Goal: Communication & Community: Answer question/provide support

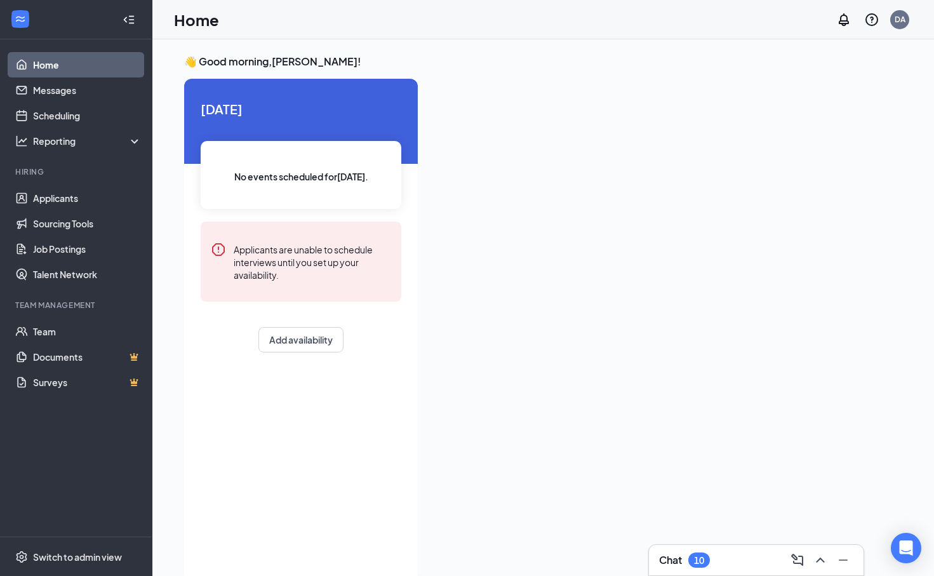
click at [121, 15] on div at bounding box center [128, 19] width 25 height 25
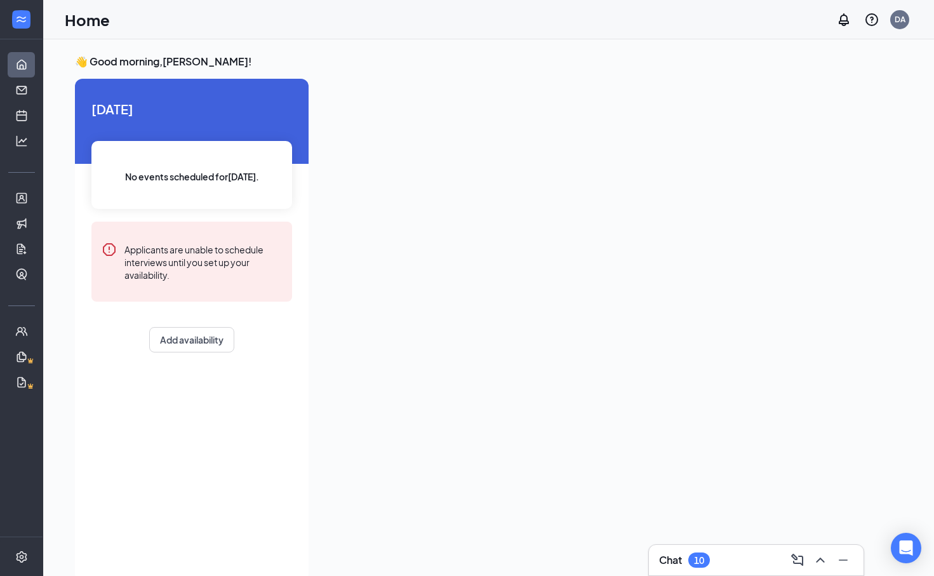
click at [666, 566] on h3 "Chat" at bounding box center [670, 560] width 23 height 14
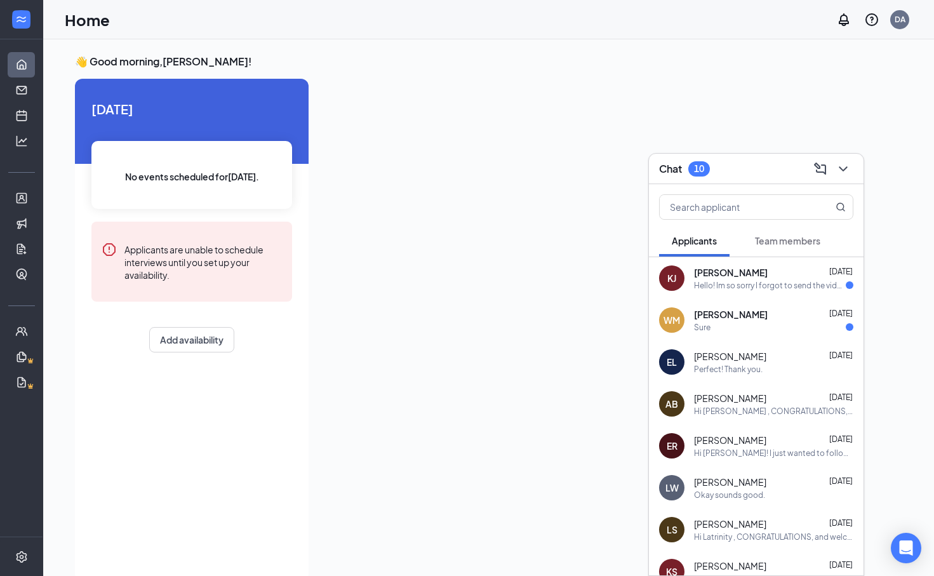
click at [783, 327] on div "Sure" at bounding box center [773, 327] width 159 height 11
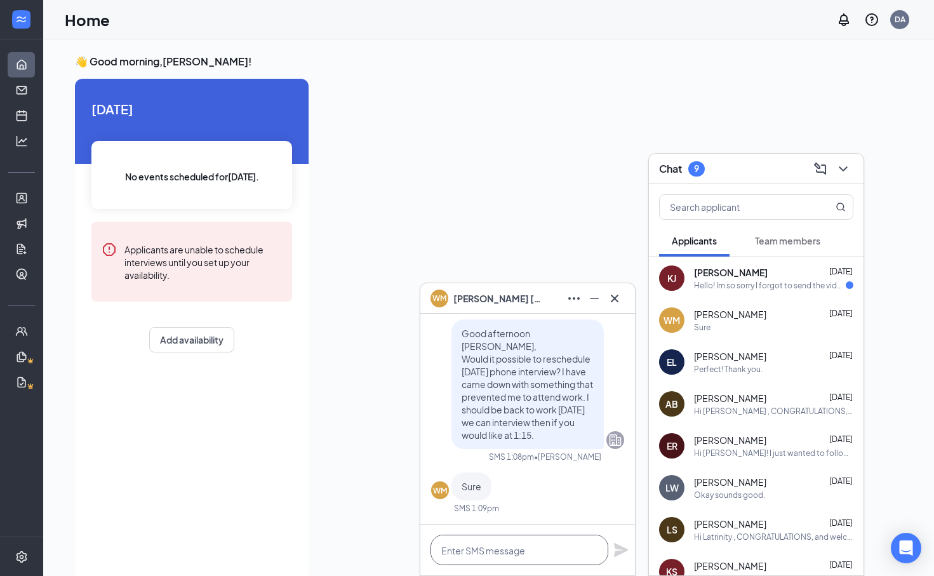
click at [515, 555] on textarea at bounding box center [519, 549] width 178 height 30
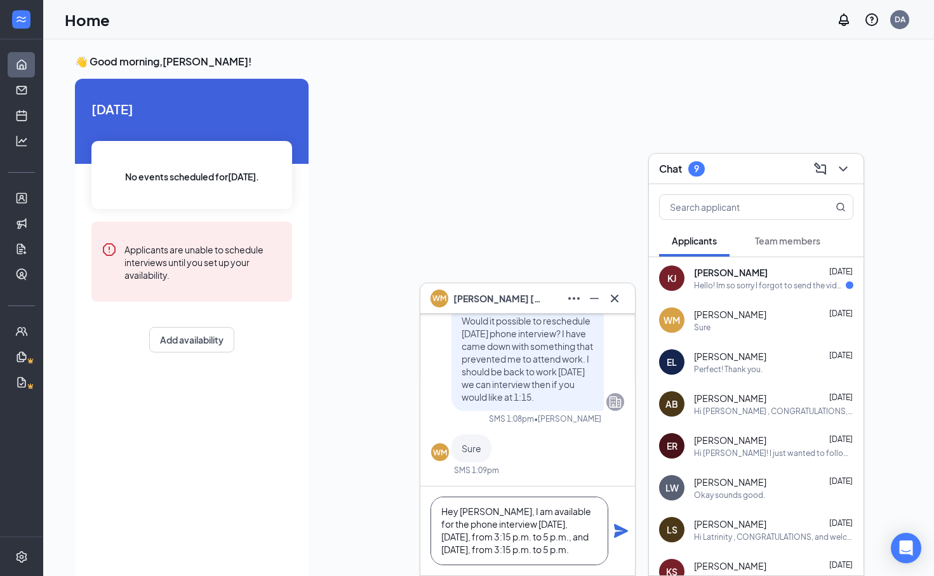
scroll to position [14, 0]
click at [546, 557] on textarea "Hey [PERSON_NAME], I am available for the phone interview [DATE], [DATE], from …" at bounding box center [519, 530] width 178 height 69
click at [554, 513] on textarea "Hey [PERSON_NAME], I am available for the phone interview [DATE], [DATE], from …" at bounding box center [519, 530] width 178 height 69
click at [479, 541] on textarea "Hey [PERSON_NAME], I am available for the phone interview [DATE], [DATE], from …" at bounding box center [519, 530] width 178 height 69
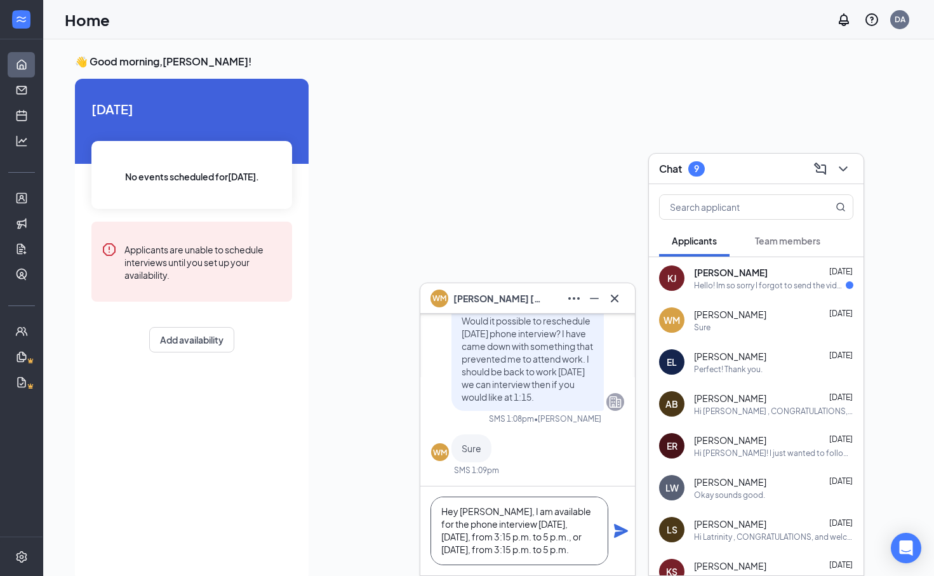
click at [519, 552] on textarea "Hey [PERSON_NAME], I am available for the phone interview [DATE], [DATE], from …" at bounding box center [519, 530] width 178 height 69
type textarea "Hey [PERSON_NAME], I am available for the phone interview [DATE], [DATE], from …"
click at [626, 524] on icon "Plane" at bounding box center [620, 530] width 15 height 15
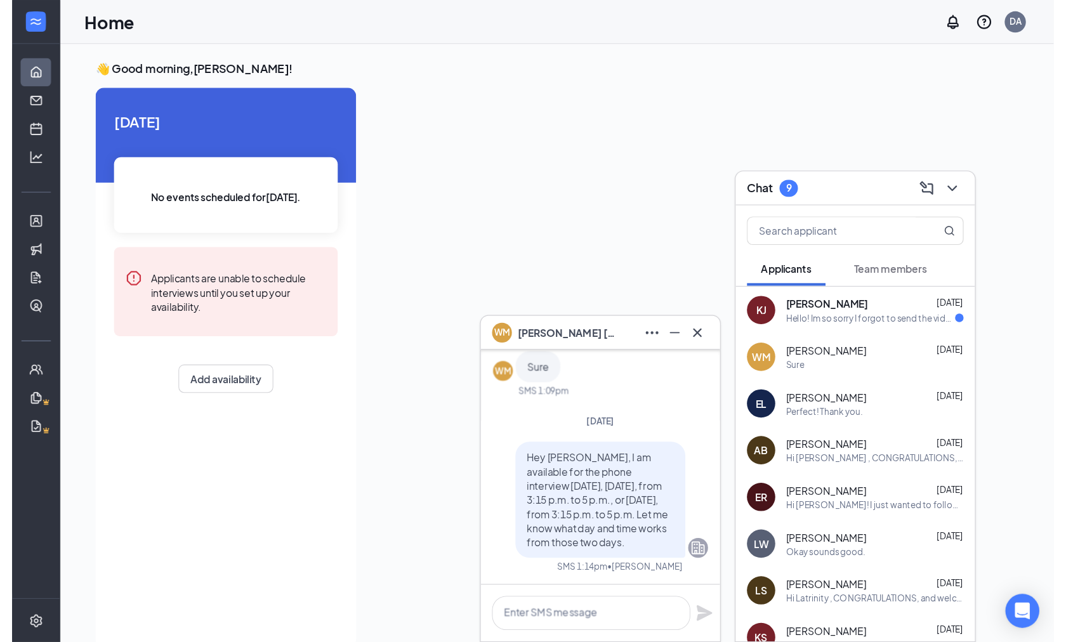
scroll to position [0, 0]
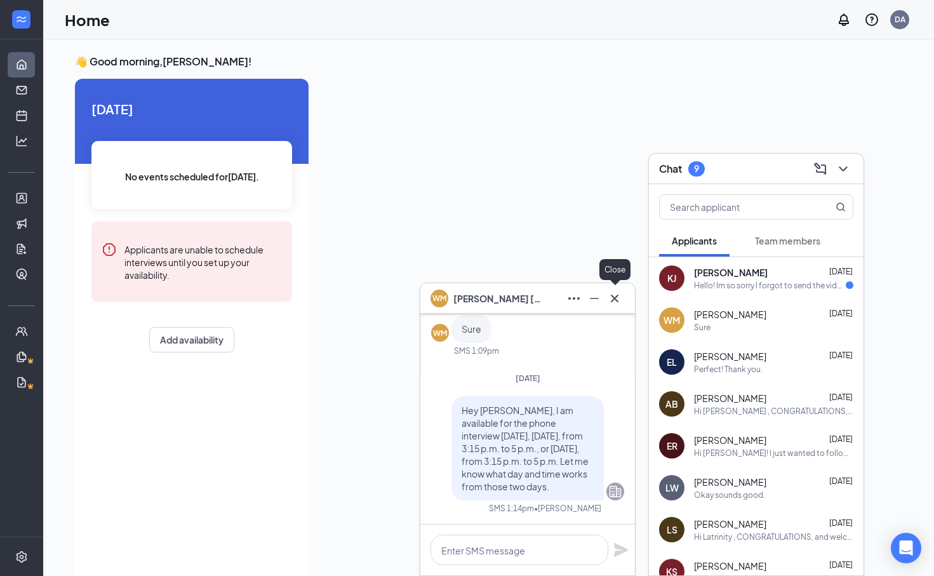
click at [609, 299] on icon "Cross" at bounding box center [614, 298] width 15 height 15
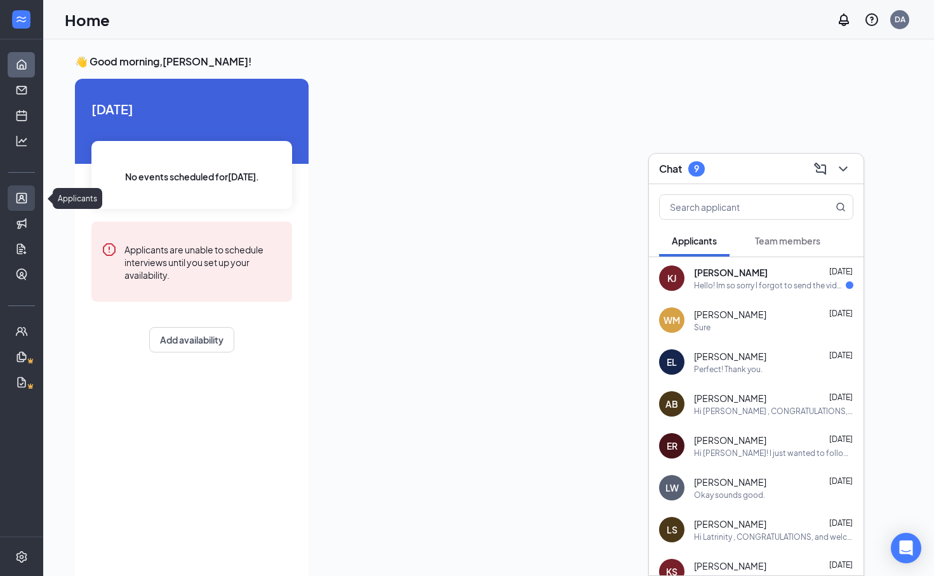
click at [33, 197] on link "Applicants" at bounding box center [39, 197] width 13 height 25
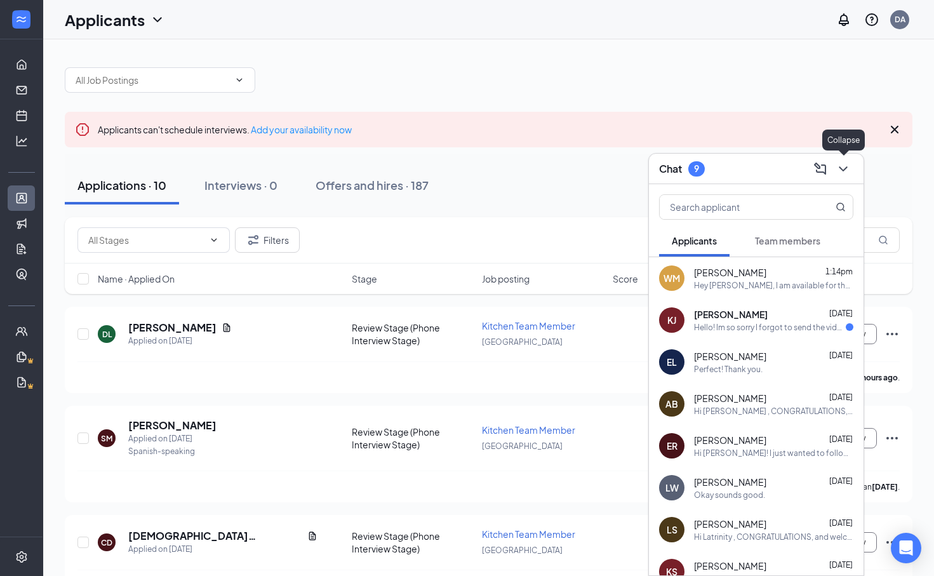
click at [837, 170] on icon "ChevronDown" at bounding box center [842, 168] width 15 height 15
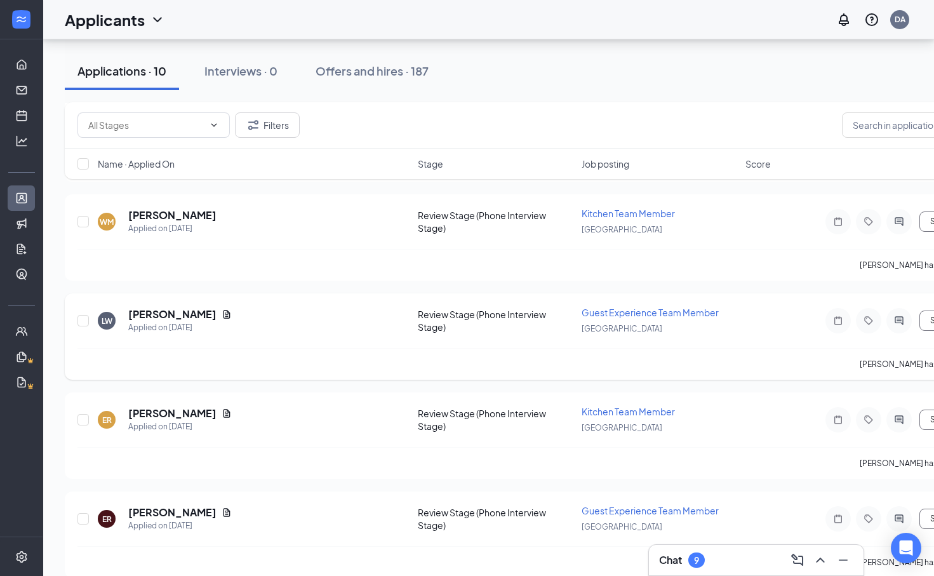
scroll to position [734, 0]
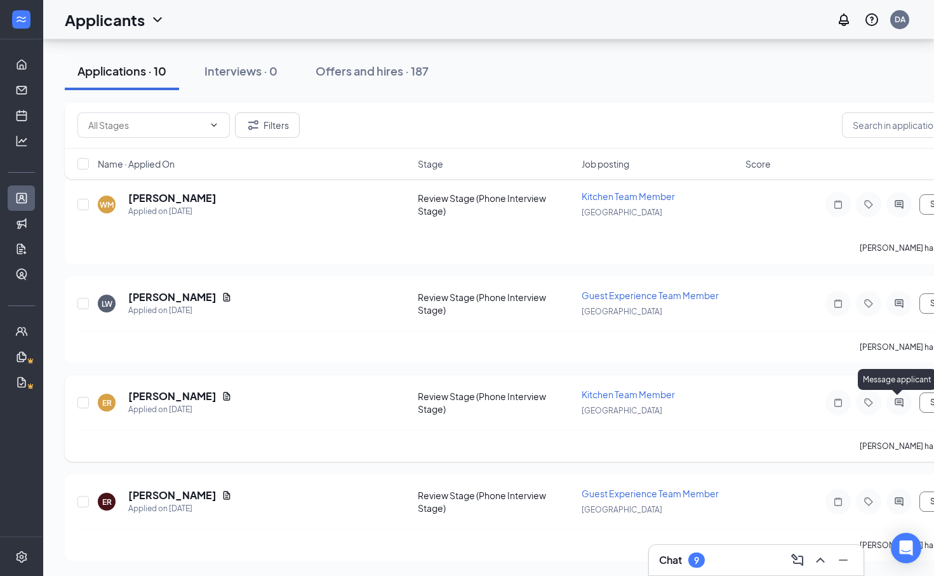
click at [903, 400] on icon "ActiveChat" at bounding box center [898, 402] width 15 height 10
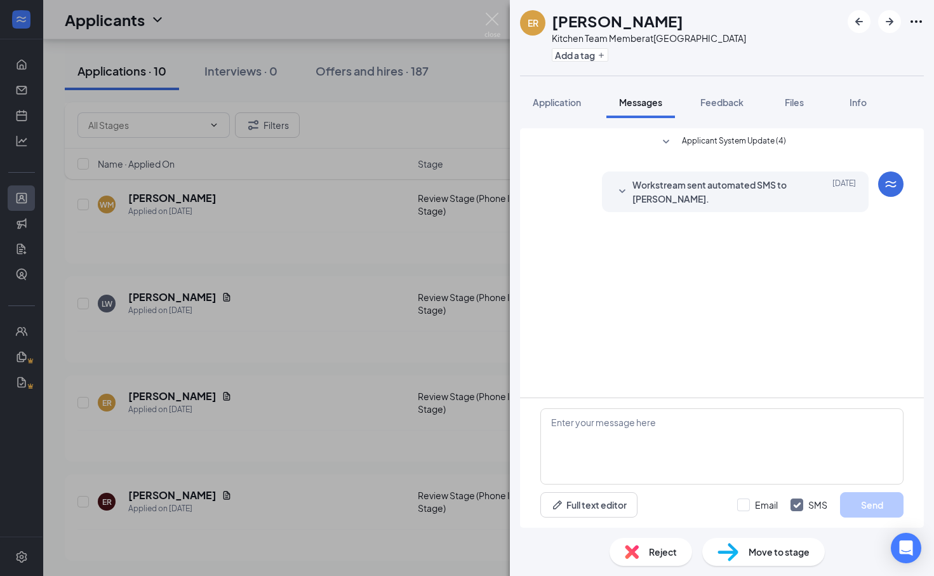
click at [481, 18] on div "ER [PERSON_NAME] Kitchen Team Member at [GEOGRAPHIC_DATA] Add a tag Application…" at bounding box center [467, 288] width 934 height 576
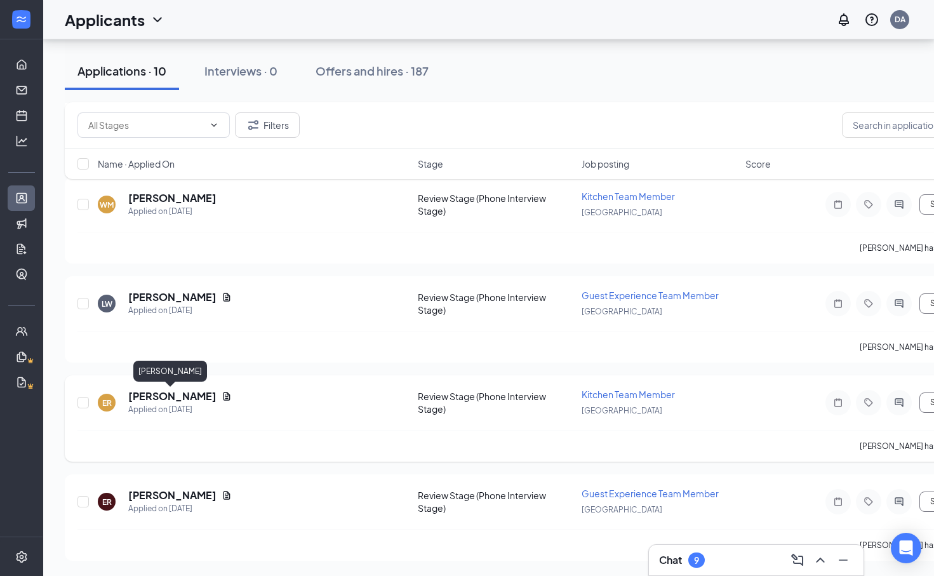
click at [163, 393] on h5 "[PERSON_NAME]" at bounding box center [172, 396] width 88 height 14
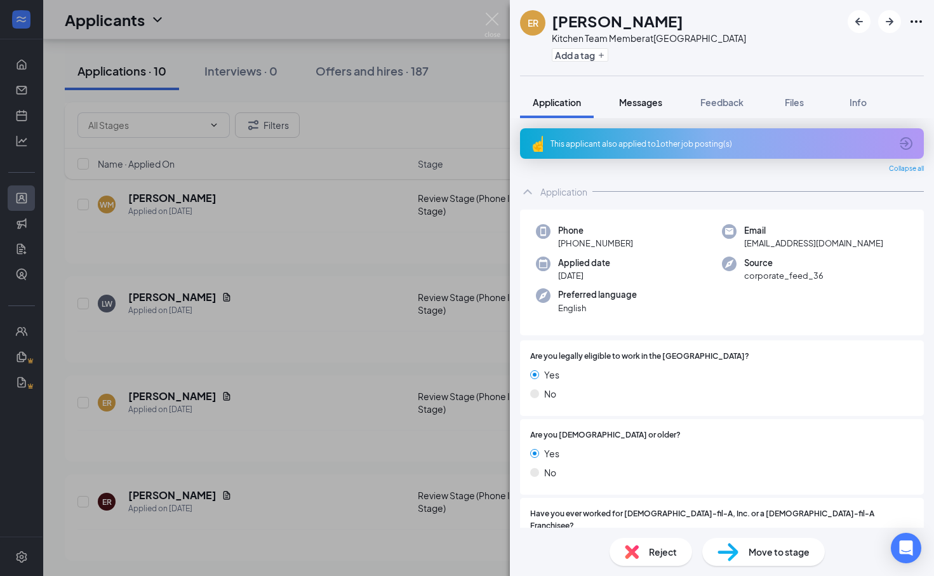
click at [630, 94] on button "Messages" at bounding box center [640, 102] width 69 height 32
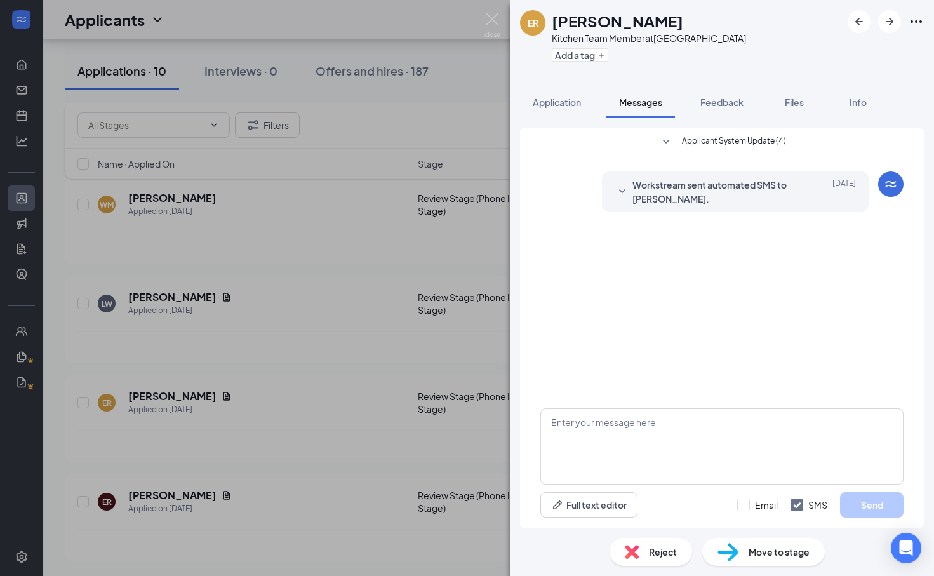
click at [500, 13] on div "ER [PERSON_NAME] Kitchen Team Member at [GEOGRAPHIC_DATA] Add a tag Application…" at bounding box center [467, 288] width 934 height 576
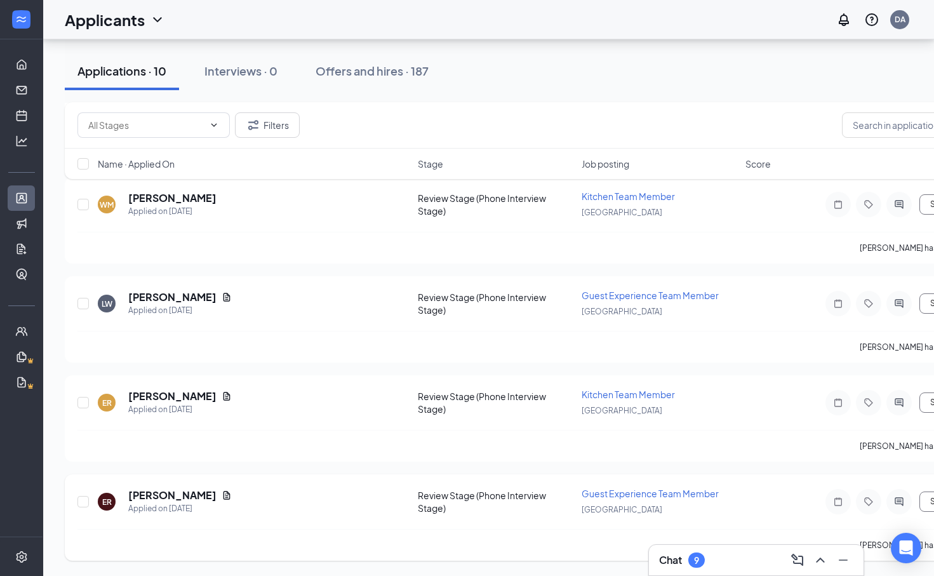
click at [896, 507] on div at bounding box center [898, 501] width 25 height 25
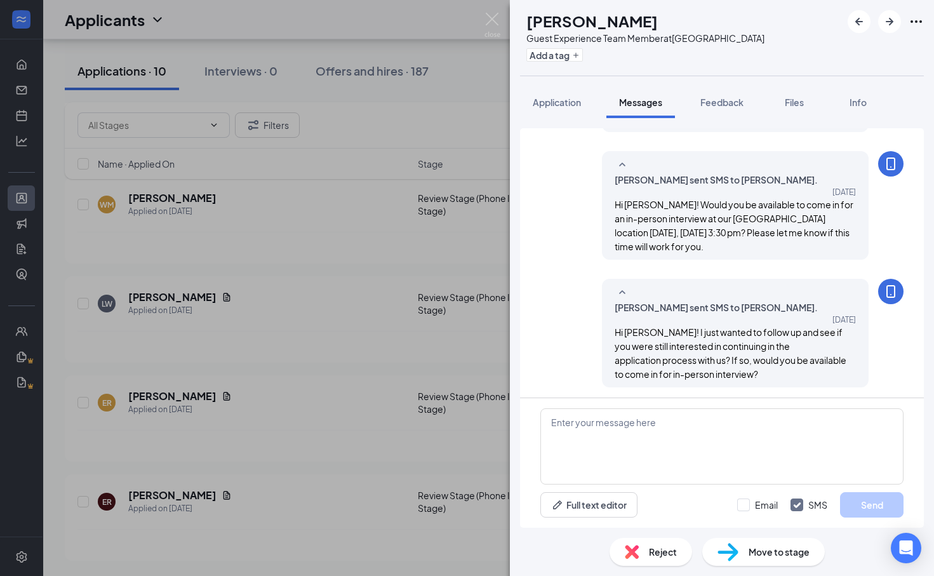
scroll to position [374, 0]
click at [496, 12] on div "ER [PERSON_NAME] Guest Experience Team Member at [GEOGRAPHIC_DATA] Add a tag Ap…" at bounding box center [467, 288] width 934 height 576
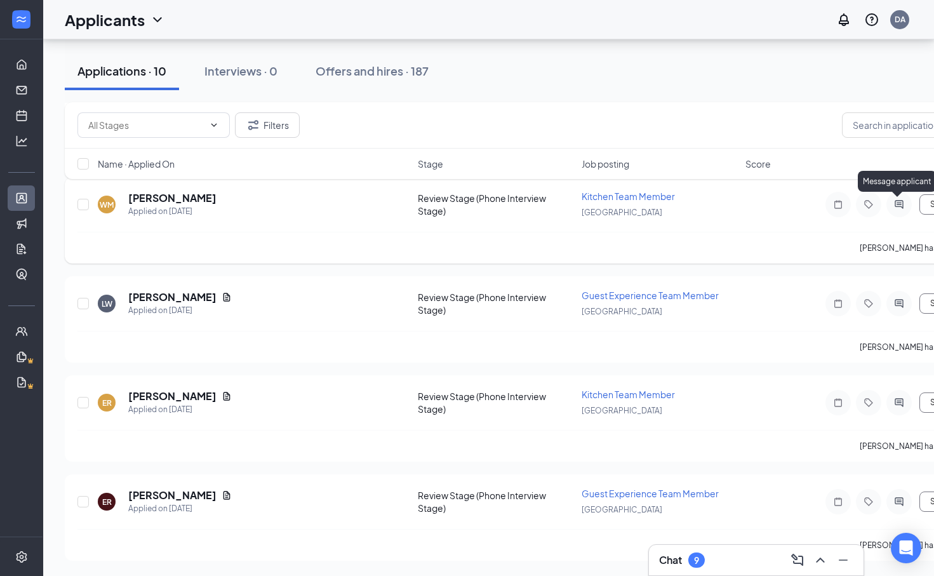
click at [903, 202] on icon "ActiveChat" at bounding box center [898, 204] width 15 height 10
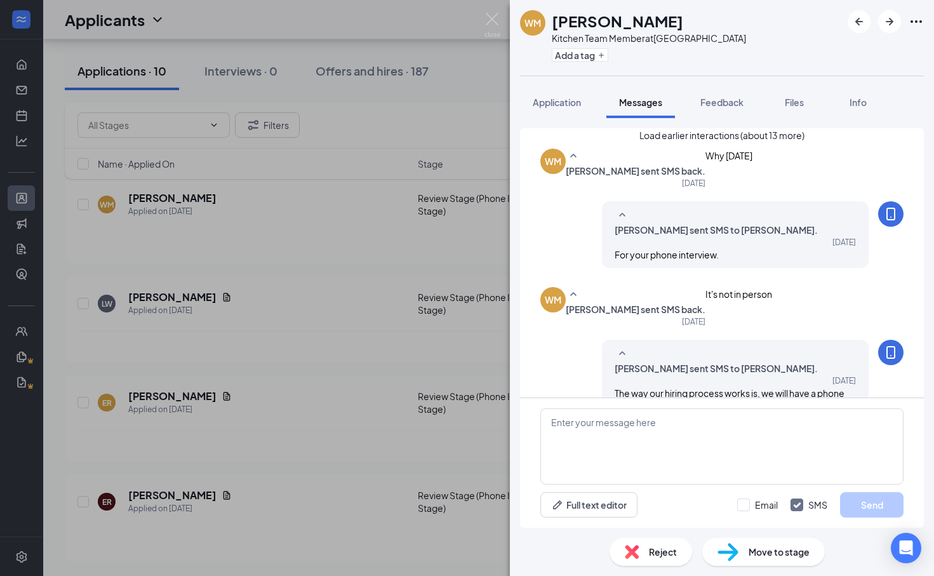
scroll to position [729, 0]
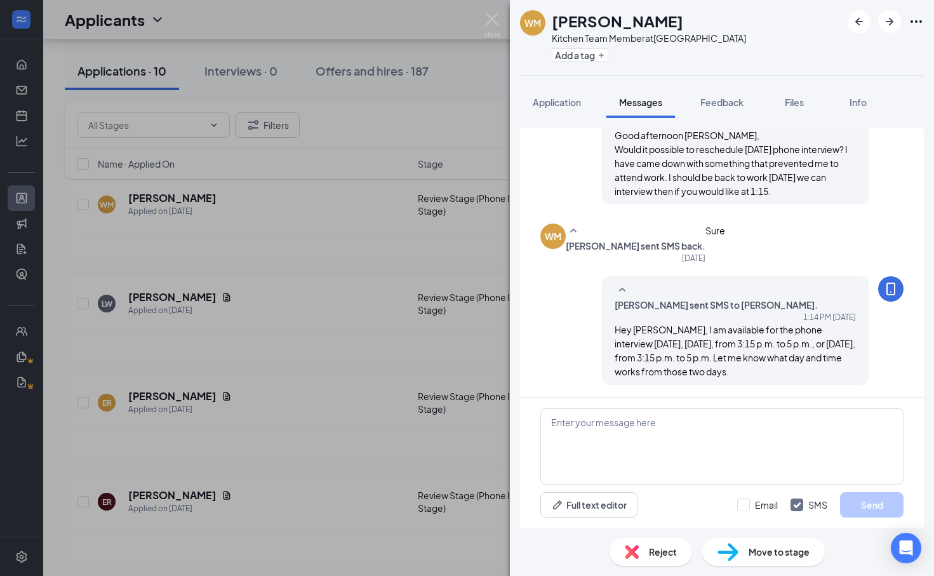
click at [480, 2] on div "[PERSON_NAME] Kitchen Team Member at [GEOGRAPHIC_DATA] Add a tag Application Me…" at bounding box center [467, 288] width 934 height 576
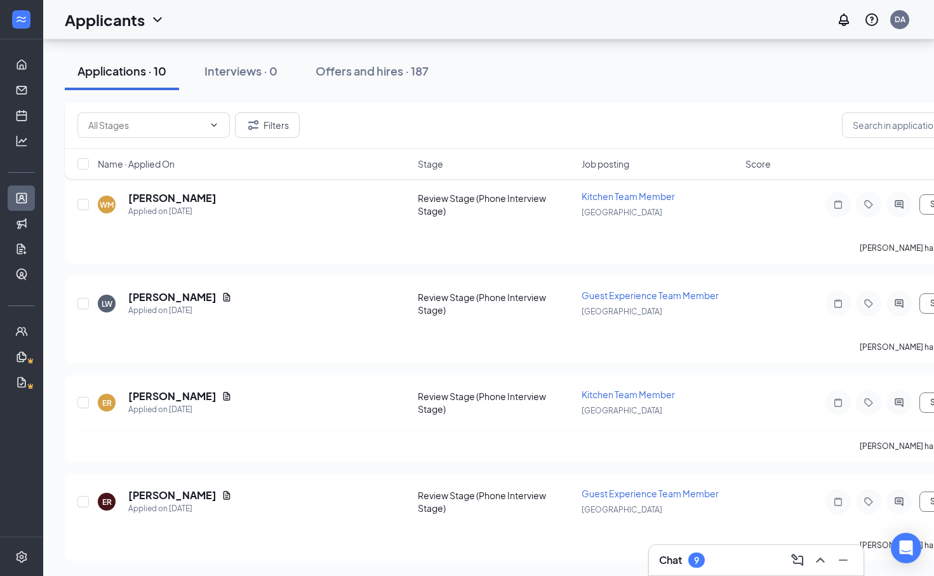
click at [501, 19] on div "Applicants DA" at bounding box center [488, 19] width 890 height 39
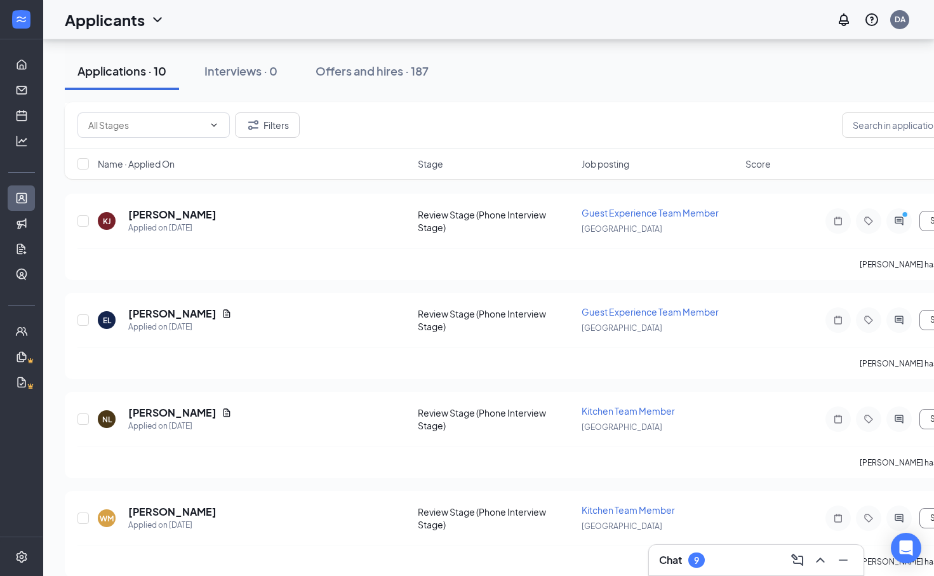
scroll to position [420, 0]
click at [903, 417] on icon "ActiveChat" at bounding box center [898, 419] width 15 height 10
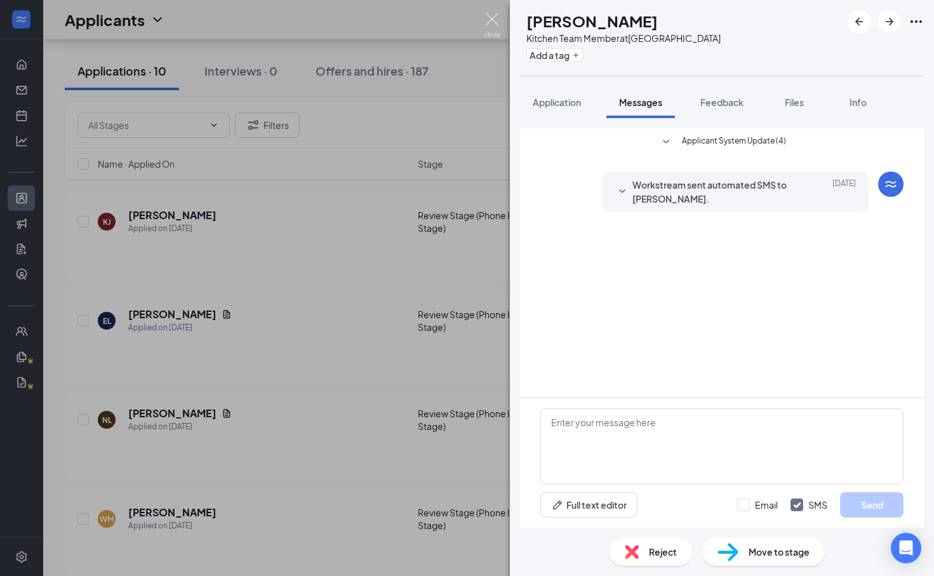
click at [490, 32] on img at bounding box center [492, 25] width 16 height 25
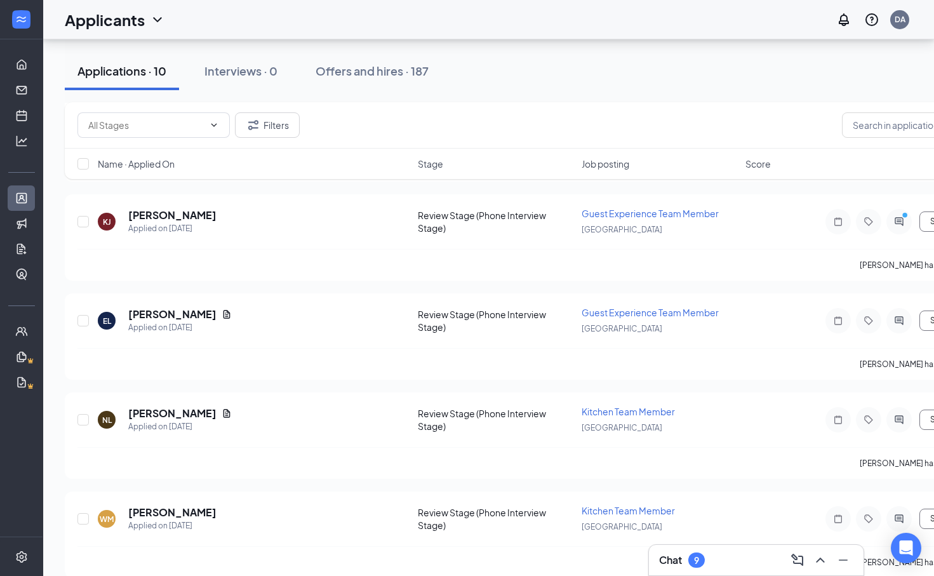
click at [704, 553] on div "Chat 9" at bounding box center [682, 559] width 46 height 15
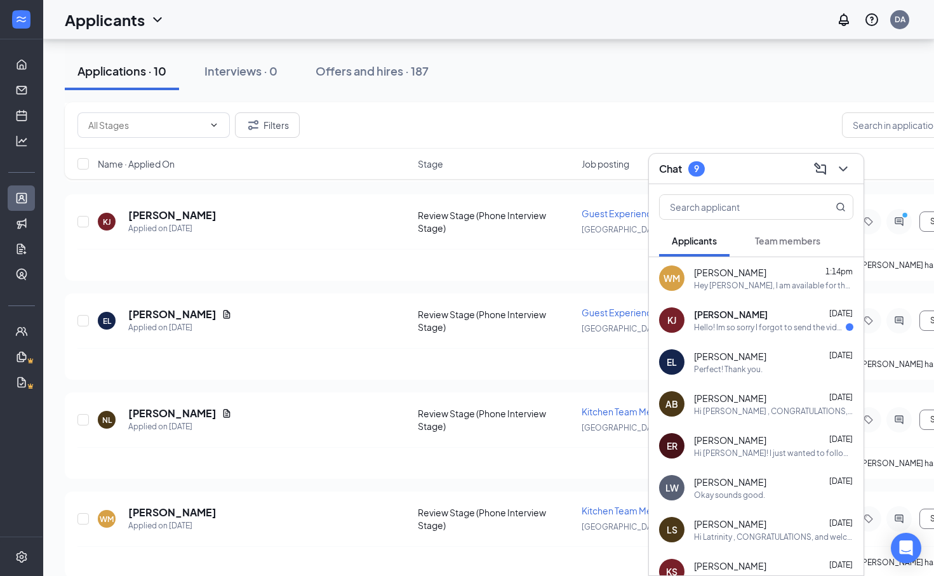
click at [743, 327] on div "Hello! Im so sorry I forgot to send the video do I still have the opportunity t…" at bounding box center [770, 327] width 152 height 11
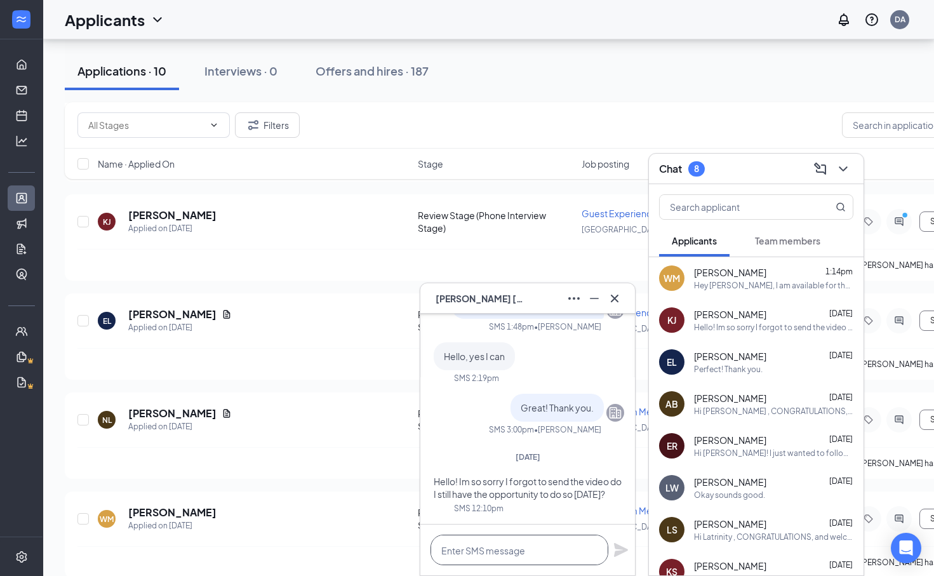
click at [450, 545] on textarea at bounding box center [519, 549] width 178 height 30
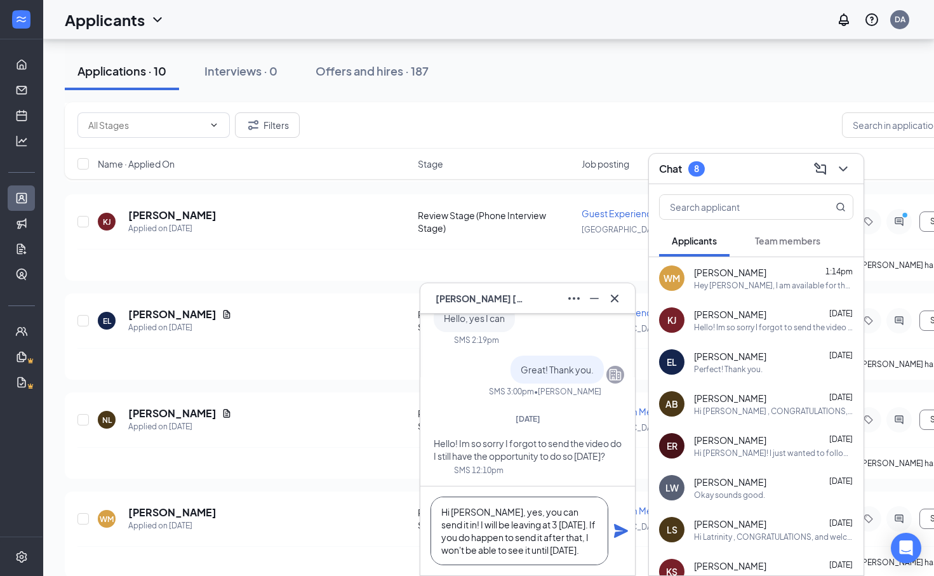
type textarea "Hi [PERSON_NAME], yes, you can send it in! I will be leaving at 3 [DATE]. If yo…"
click at [614, 529] on icon "Plane" at bounding box center [620, 530] width 15 height 15
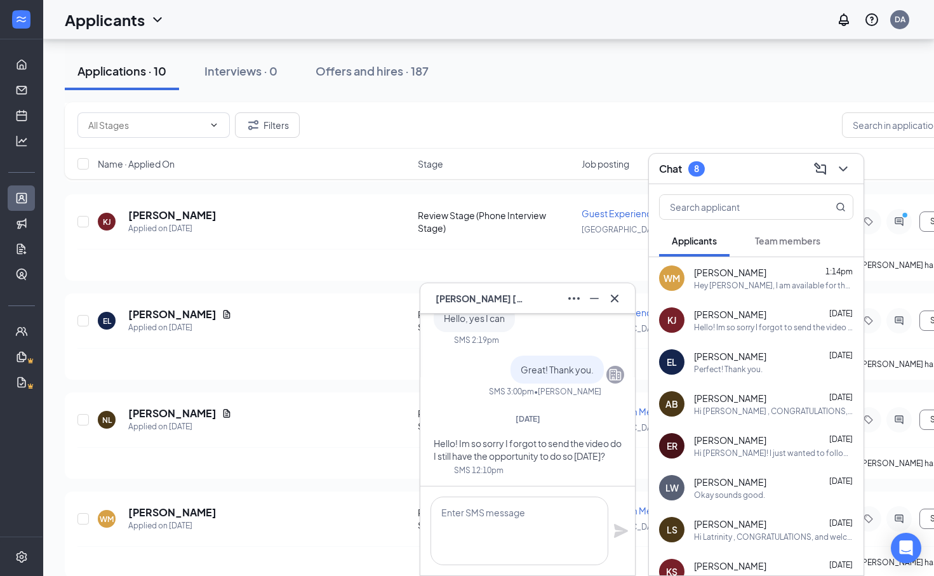
scroll to position [0, 0]
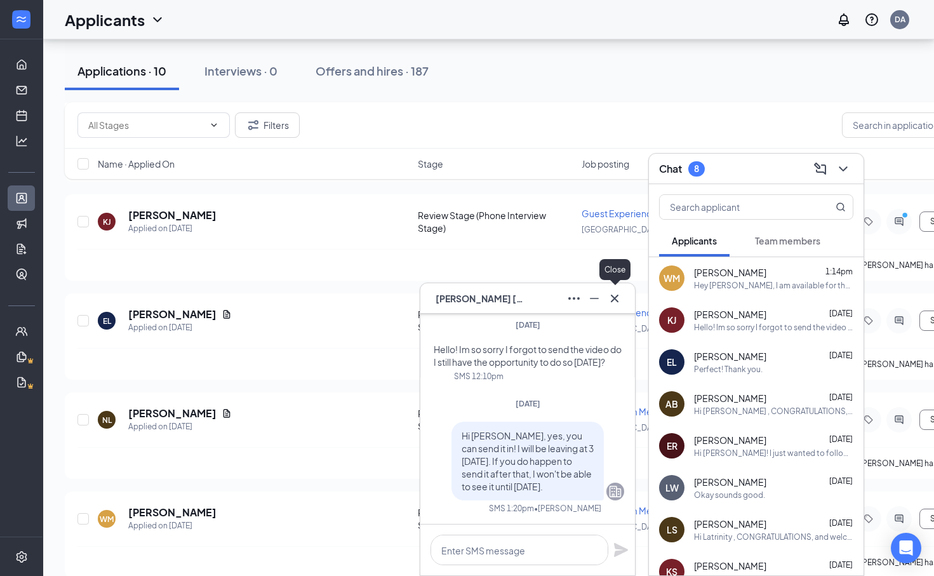
click at [614, 296] on icon "Cross" at bounding box center [614, 298] width 15 height 15
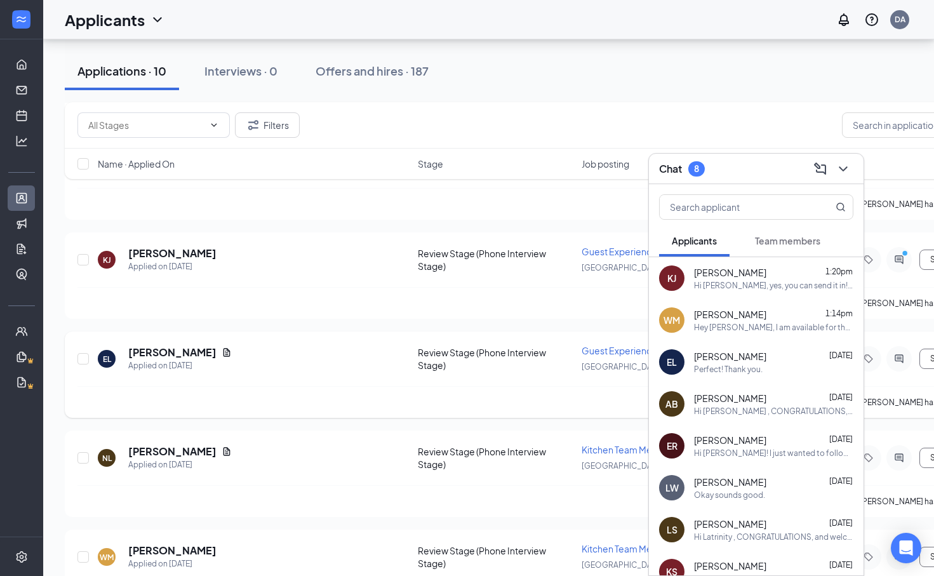
scroll to position [381, 0]
click at [836, 166] on icon "ChevronDown" at bounding box center [842, 168] width 15 height 15
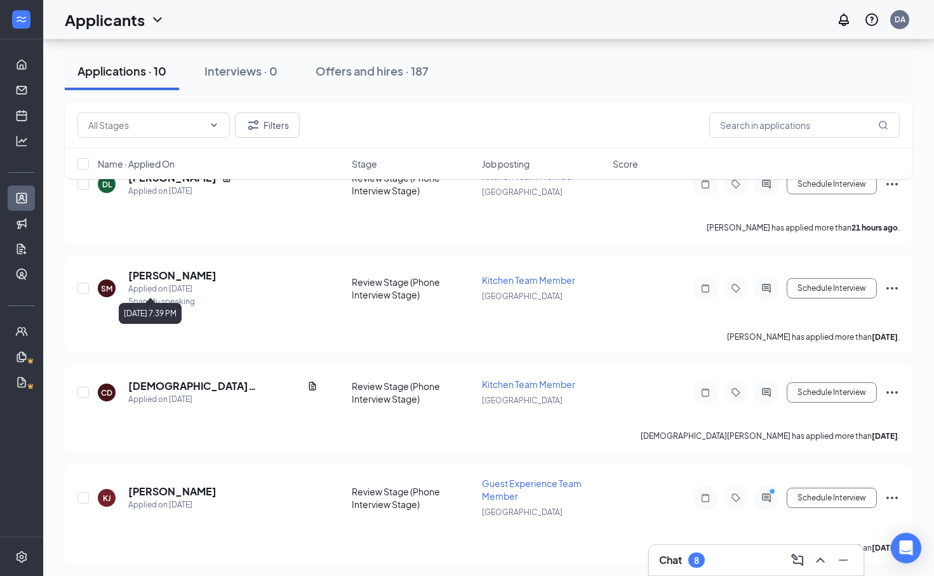
scroll to position [176, 0]
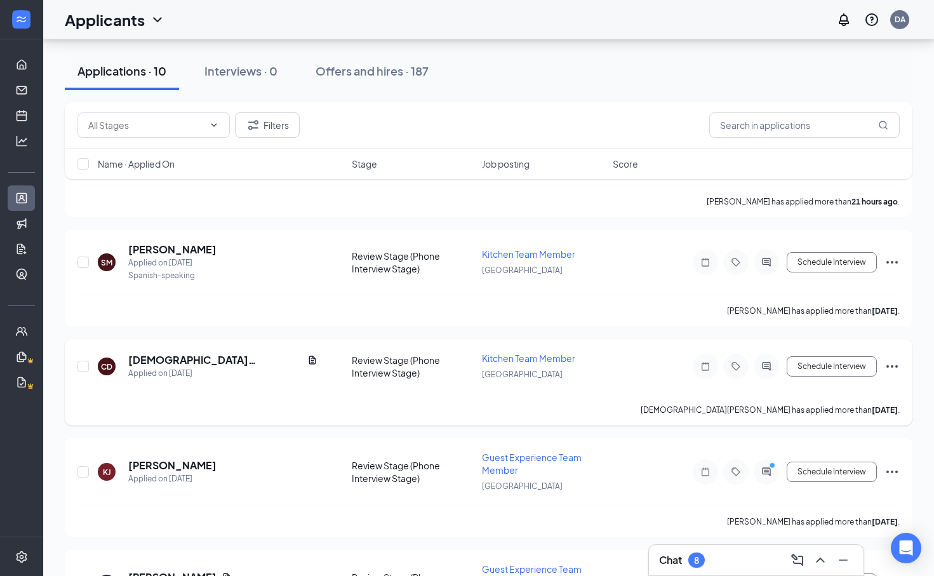
click at [192, 355] on h5 "[DEMOGRAPHIC_DATA][PERSON_NAME]" at bounding box center [215, 360] width 174 height 14
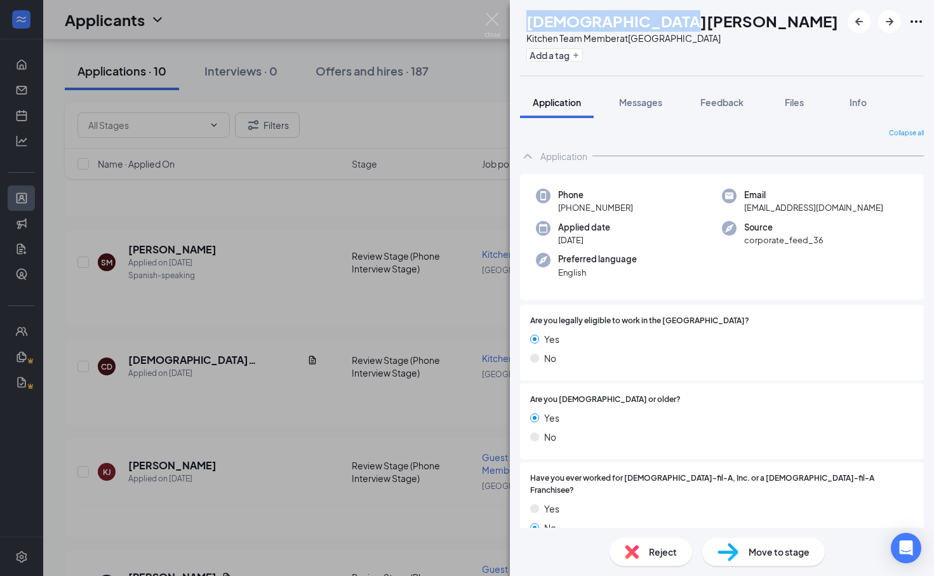
drag, startPoint x: 679, startPoint y: 21, endPoint x: 548, endPoint y: 15, distance: 130.9
click at [548, 15] on div "CD [PERSON_NAME] Kitchen Team Member at [GEOGRAPHIC_DATA] Add a tag" at bounding box center [679, 37] width 318 height 55
click at [673, 22] on h1 "[DEMOGRAPHIC_DATA][PERSON_NAME]" at bounding box center [682, 21] width 312 height 22
drag, startPoint x: 678, startPoint y: 23, endPoint x: 553, endPoint y: 14, distance: 125.3
click at [553, 14] on h1 "[DEMOGRAPHIC_DATA][PERSON_NAME]" at bounding box center [682, 21] width 312 height 22
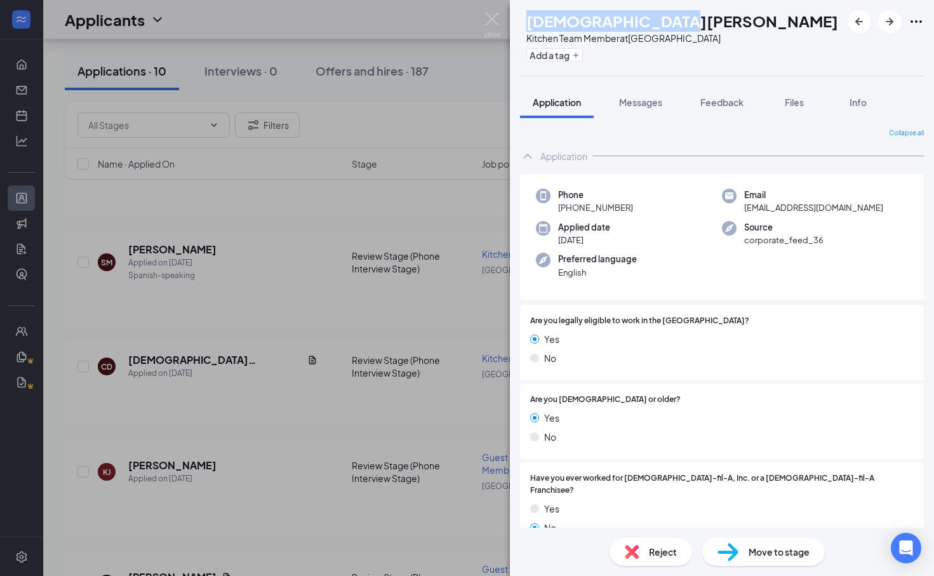
copy h1 "[DEMOGRAPHIC_DATA][PERSON_NAME]"
drag, startPoint x: 628, startPoint y: 206, endPoint x: 569, endPoint y: 206, distance: 59.0
click at [569, 206] on span "[PHONE_NUMBER]" at bounding box center [595, 207] width 75 height 13
copy span "[PHONE_NUMBER]"
drag, startPoint x: 872, startPoint y: 208, endPoint x: 737, endPoint y: 209, distance: 135.2
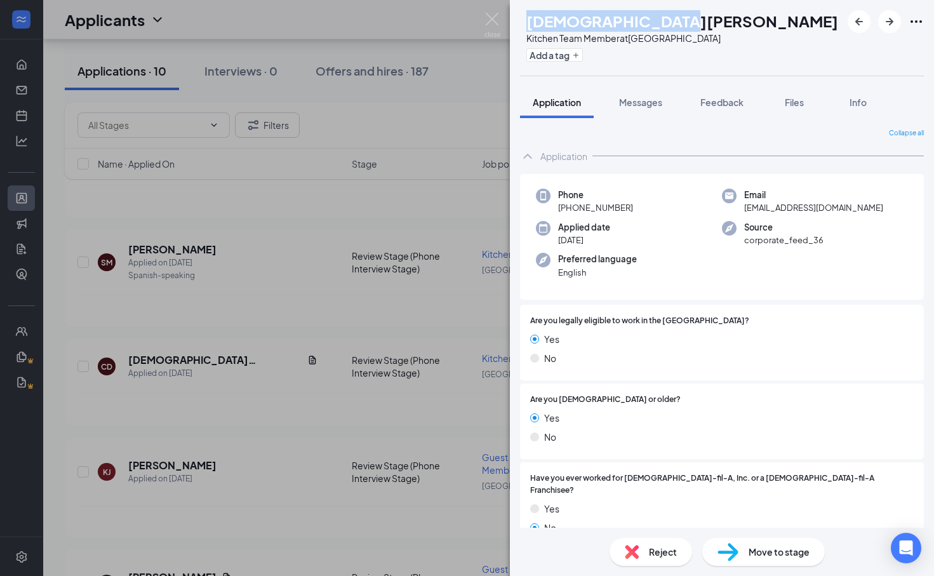
click at [737, 209] on div "Email [EMAIL_ADDRESS][DOMAIN_NAME]" at bounding box center [815, 202] width 186 height 26
copy span "[EMAIL_ADDRESS][DOMAIN_NAME]"
click at [492, 18] on img at bounding box center [492, 25] width 16 height 25
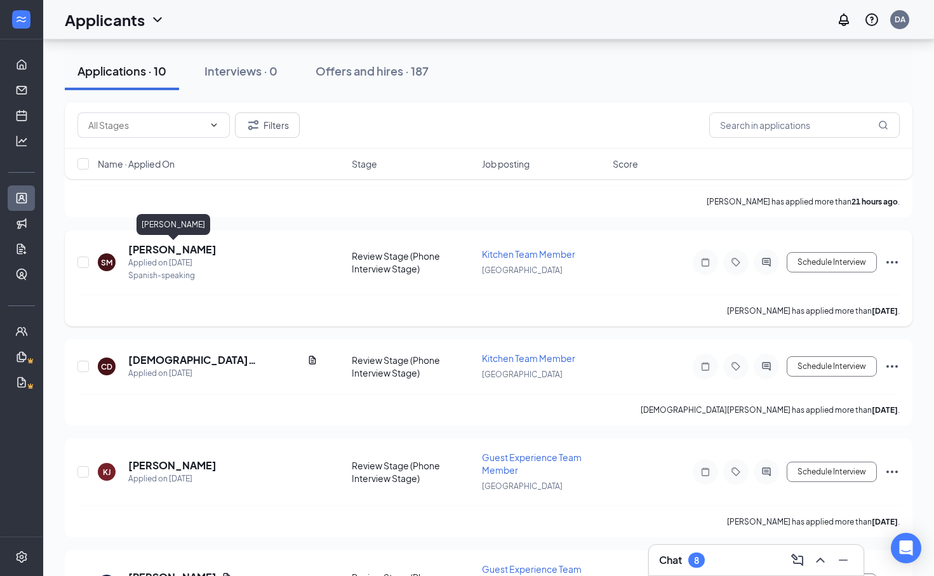
click at [179, 248] on h5 "[PERSON_NAME]" at bounding box center [172, 249] width 88 height 14
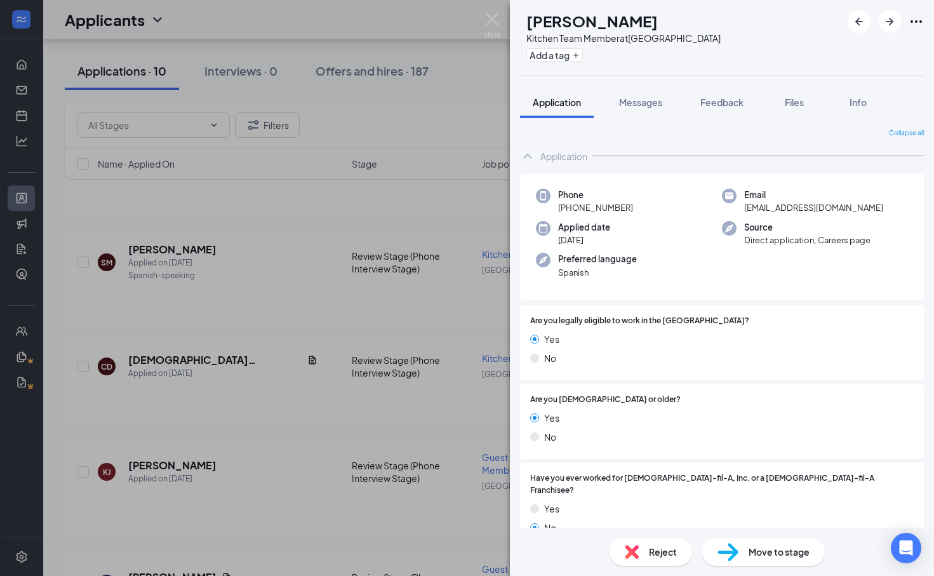
drag, startPoint x: 692, startPoint y: 23, endPoint x: 555, endPoint y: 27, distance: 137.2
click at [555, 27] on h1 "[PERSON_NAME]" at bounding box center [591, 21] width 131 height 22
copy h1 "[PERSON_NAME]"
drag, startPoint x: 628, startPoint y: 208, endPoint x: 569, endPoint y: 209, distance: 58.4
click at [569, 209] on span "[PHONE_NUMBER]" at bounding box center [595, 207] width 75 height 13
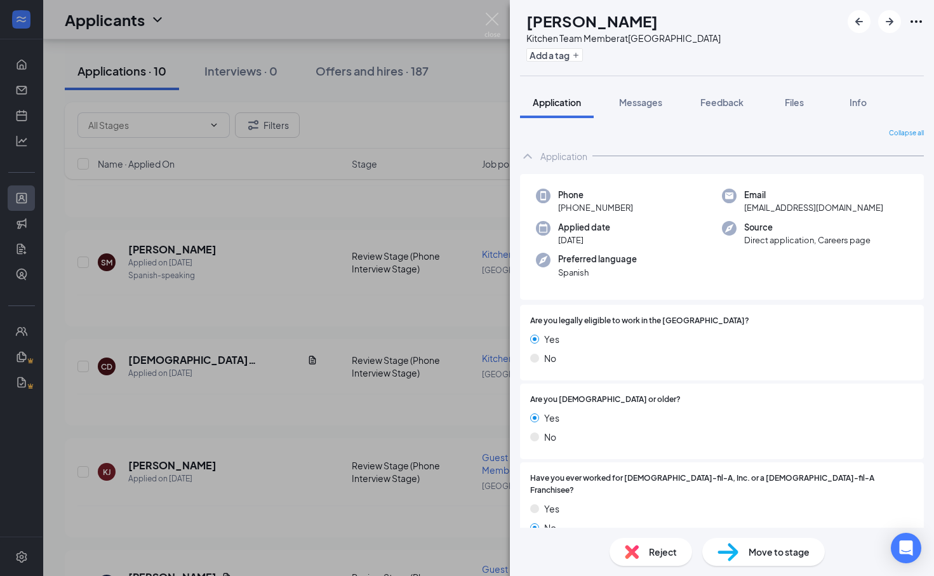
copy span "[PHONE_NUMBER]"
drag, startPoint x: 865, startPoint y: 207, endPoint x: 743, endPoint y: 208, distance: 121.9
click at [743, 208] on div "Email [EMAIL_ADDRESS][DOMAIN_NAME]" at bounding box center [815, 202] width 186 height 26
copy span "[EMAIL_ADDRESS][DOMAIN_NAME]"
click at [493, 26] on img at bounding box center [492, 25] width 16 height 25
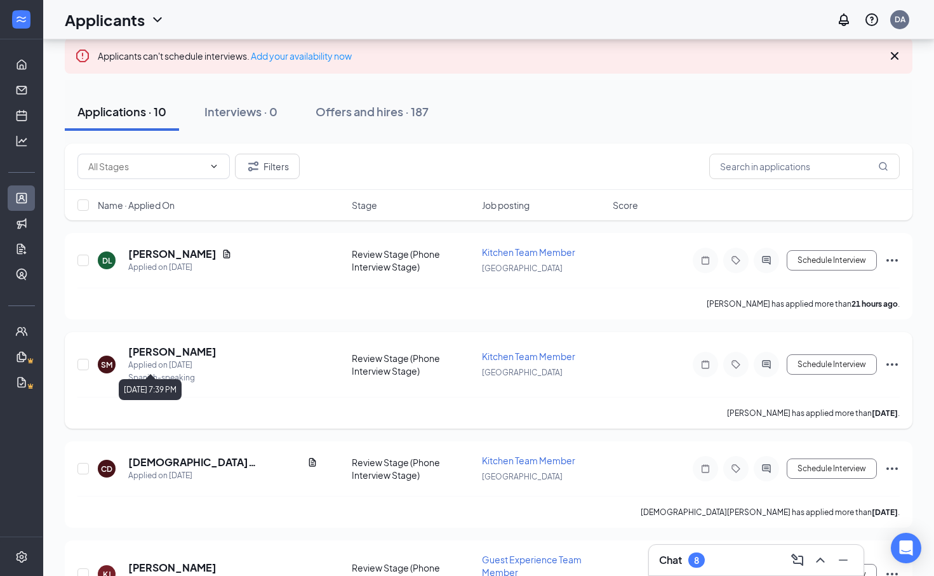
scroll to position [47, 0]
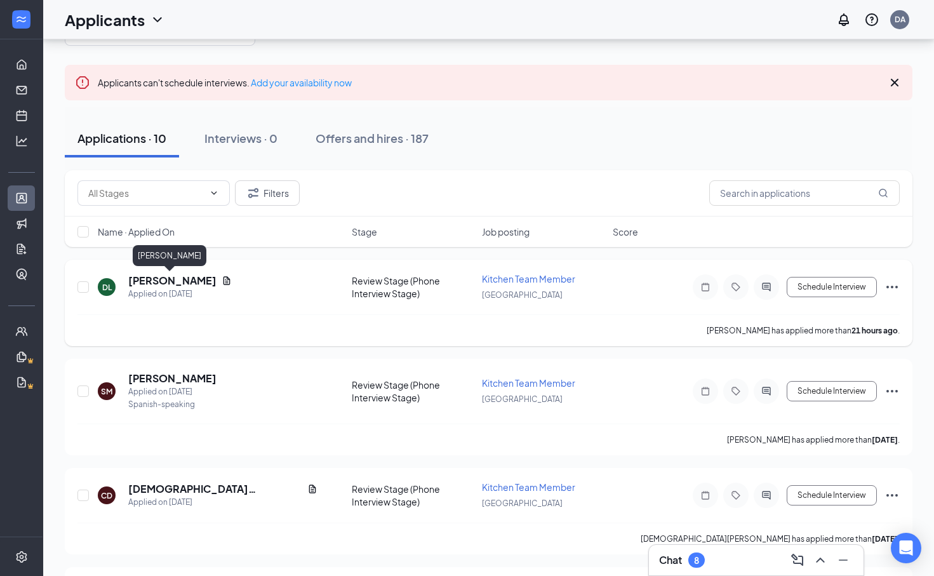
click at [154, 270] on div "[PERSON_NAME]" at bounding box center [170, 258] width 74 height 26
click at [156, 279] on h5 "[PERSON_NAME]" at bounding box center [172, 281] width 88 height 14
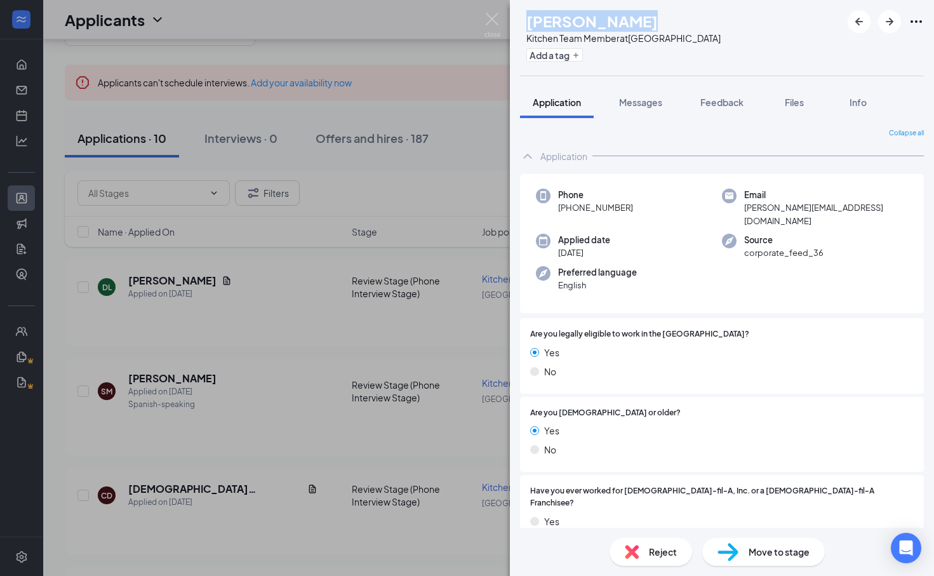
drag, startPoint x: 652, startPoint y: 20, endPoint x: 551, endPoint y: 19, distance: 101.6
click at [551, 19] on div "DL [PERSON_NAME] Kitchen Team Member at [GEOGRAPHIC_DATA] Add a tag" at bounding box center [620, 37] width 201 height 55
copy h1 "[PERSON_NAME]"
drag, startPoint x: 627, startPoint y: 207, endPoint x: 571, endPoint y: 206, distance: 56.5
click at [571, 206] on span "[PHONE_NUMBER]" at bounding box center [595, 207] width 75 height 13
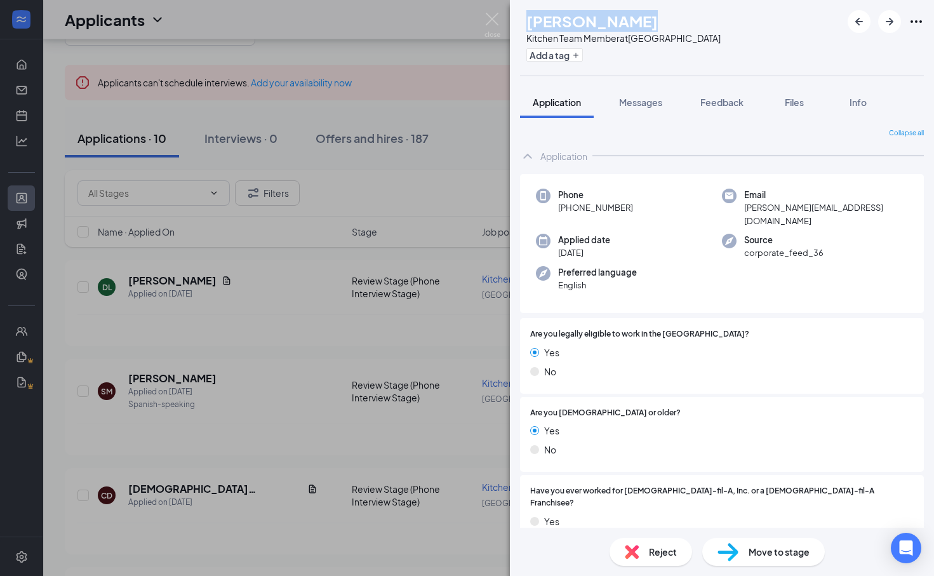
copy span "713) 366-2055"
drag, startPoint x: 845, startPoint y: 208, endPoint x: 744, endPoint y: 209, distance: 100.9
click at [744, 209] on span "[PERSON_NAME][EMAIL_ADDRESS][DOMAIN_NAME]" at bounding box center [826, 214] width 164 height 26
copy span "[PERSON_NAME][EMAIL_ADDRESS][DOMAIN_NAME]"
click at [506, 27] on div "DL [PERSON_NAME] Kitchen Team Member at [GEOGRAPHIC_DATA] Add a tag Application…" at bounding box center [467, 288] width 934 height 576
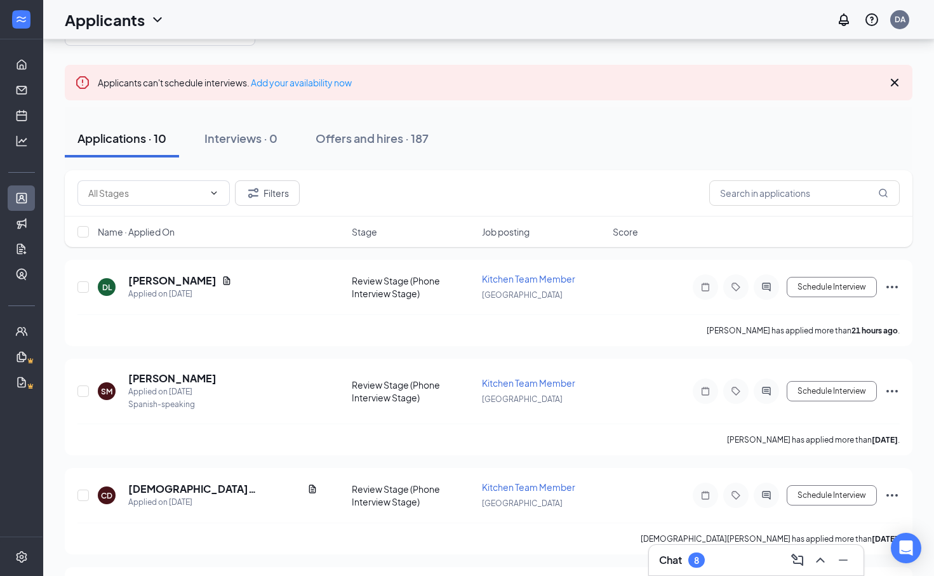
click at [496, 27] on div "Applicants DA" at bounding box center [488, 19] width 890 height 39
click at [691, 562] on div "8" at bounding box center [696, 559] width 17 height 15
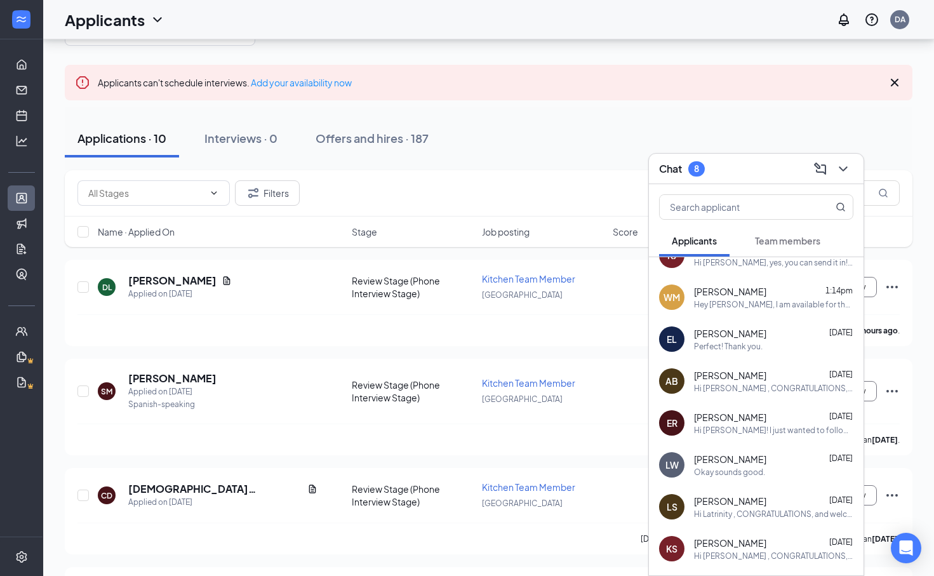
scroll to position [23, 0]
click at [783, 345] on div "Perfect! Thank you." at bounding box center [773, 345] width 159 height 11
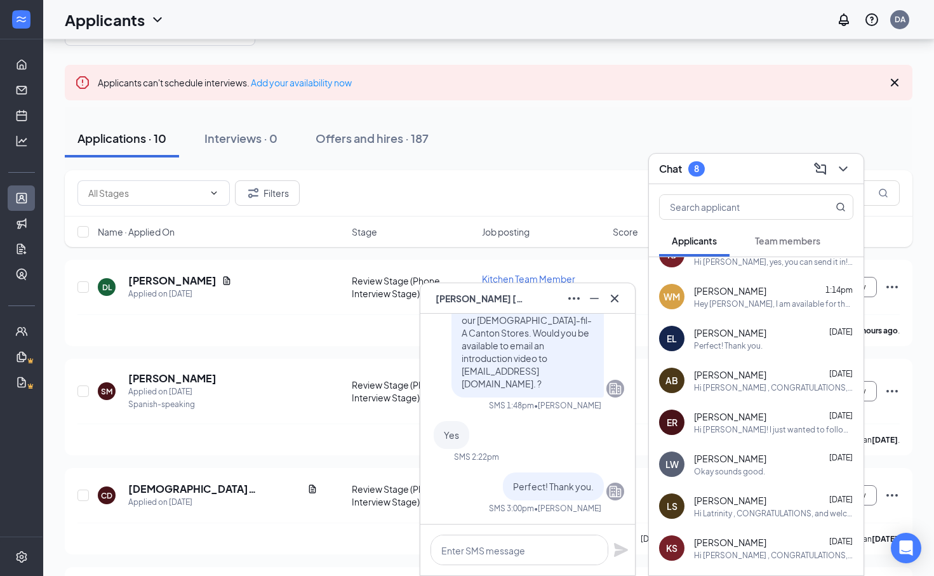
click at [744, 407] on div "ER [PERSON_NAME] [DATE] Hi [PERSON_NAME]! I just wanted to follow up and see if…" at bounding box center [756, 422] width 215 height 42
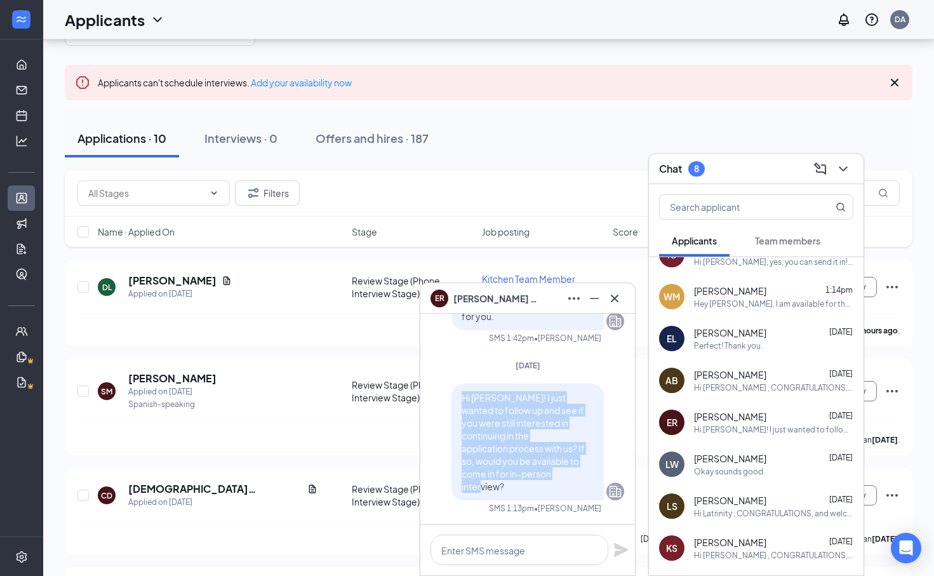
drag, startPoint x: 503, startPoint y: 487, endPoint x: 455, endPoint y: 385, distance: 112.4
click at [455, 385] on div "Hi [PERSON_NAME]! I just wanted to follow up and see if you were still interest…" at bounding box center [527, 441] width 152 height 117
copy span "Hi [PERSON_NAME]! I just wanted to follow up and see if you were still interest…"
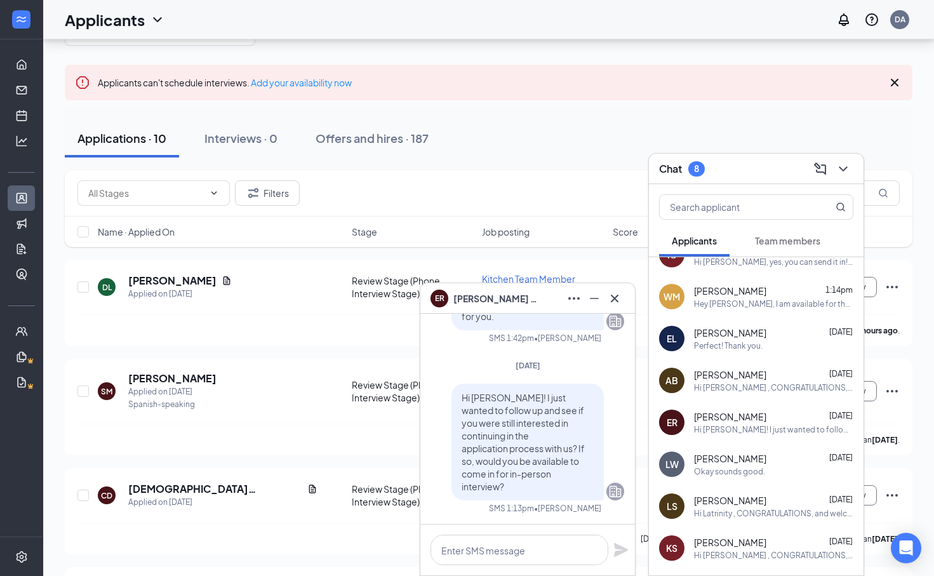
click at [784, 337] on div "[PERSON_NAME] [DATE]" at bounding box center [773, 332] width 159 height 13
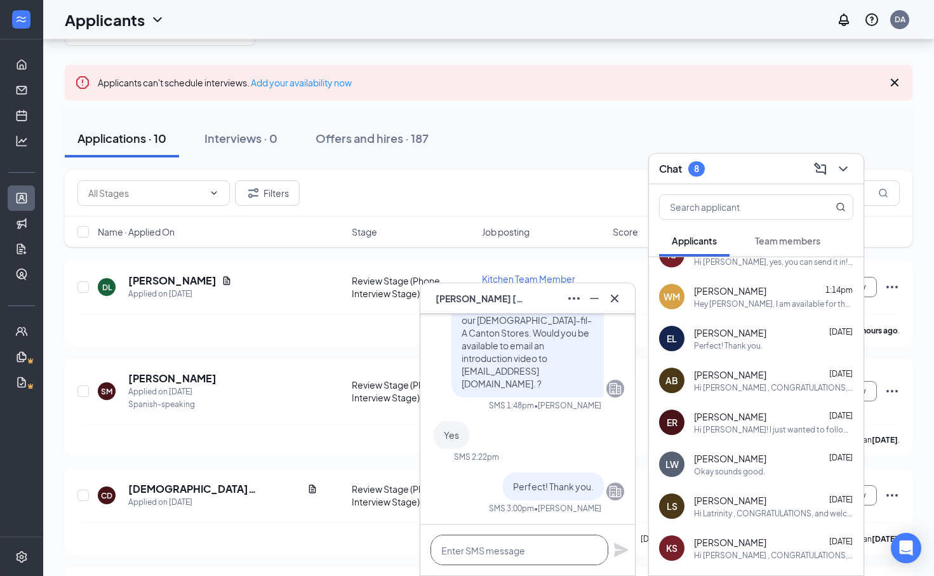
click at [467, 538] on textarea at bounding box center [519, 549] width 178 height 30
paste textarea "Hi [PERSON_NAME]! I just wanted to follow up and see if you were still interest…"
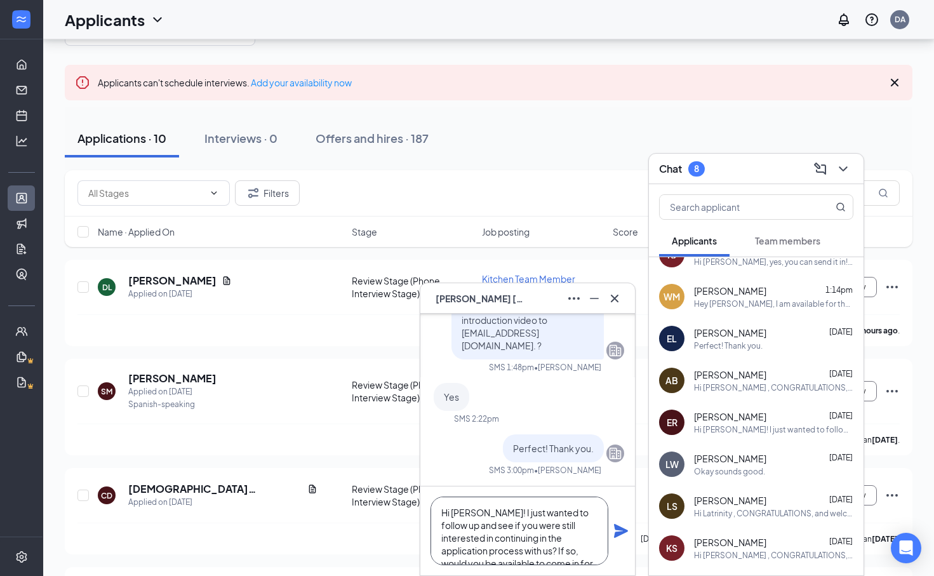
scroll to position [4, 0]
click at [486, 508] on textarea "Hi [PERSON_NAME]! I just wanted to follow up and see if you were still interest…" at bounding box center [519, 530] width 178 height 69
drag, startPoint x: 588, startPoint y: 550, endPoint x: 434, endPoint y: 550, distance: 153.6
click at [434, 550] on textarea "Hi [PERSON_NAME]! I just wanted to follow up and see if you were still interest…" at bounding box center [519, 530] width 178 height 69
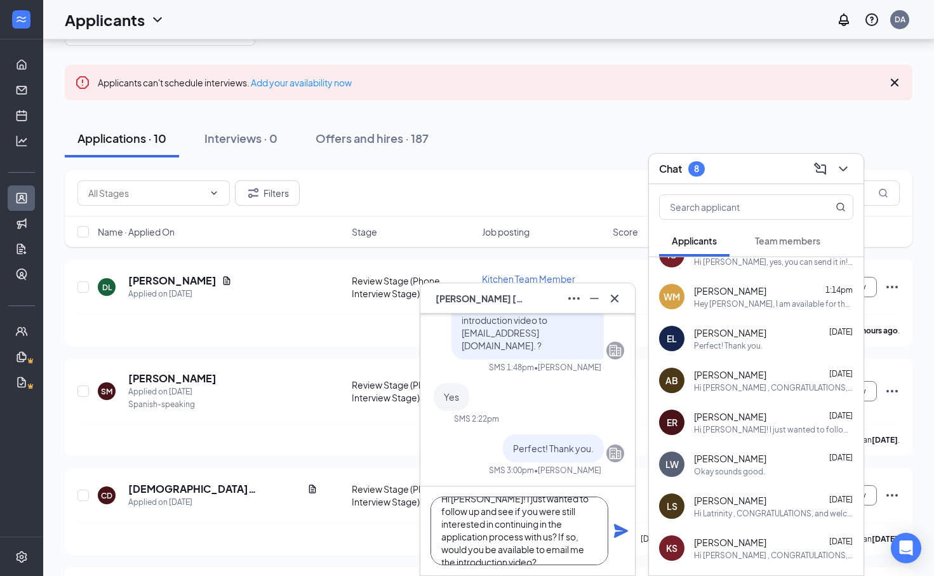
type textarea "Hi [PERSON_NAME]! I just wanted to follow up and see if you were still interest…"
click at [616, 536] on icon "Plane" at bounding box center [621, 531] width 14 height 14
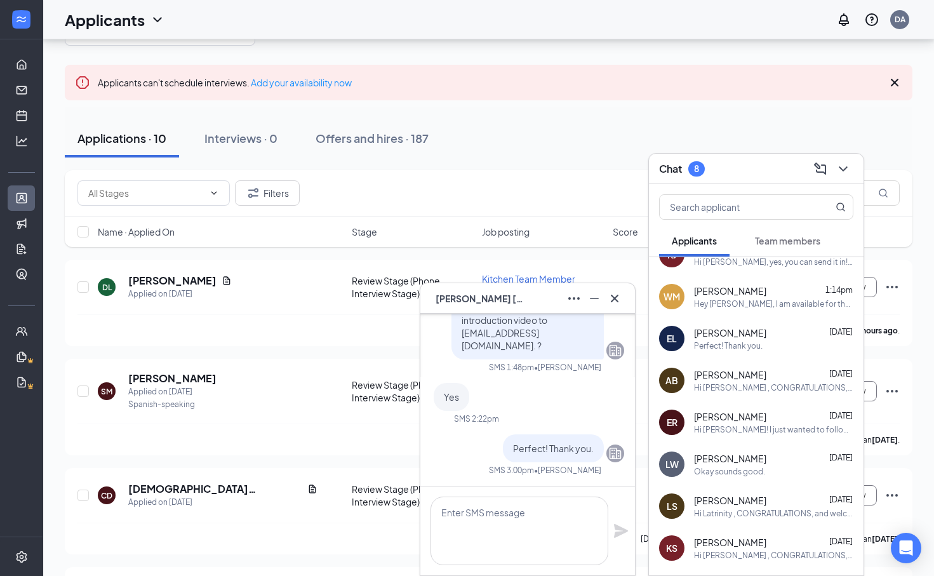
scroll to position [0, 0]
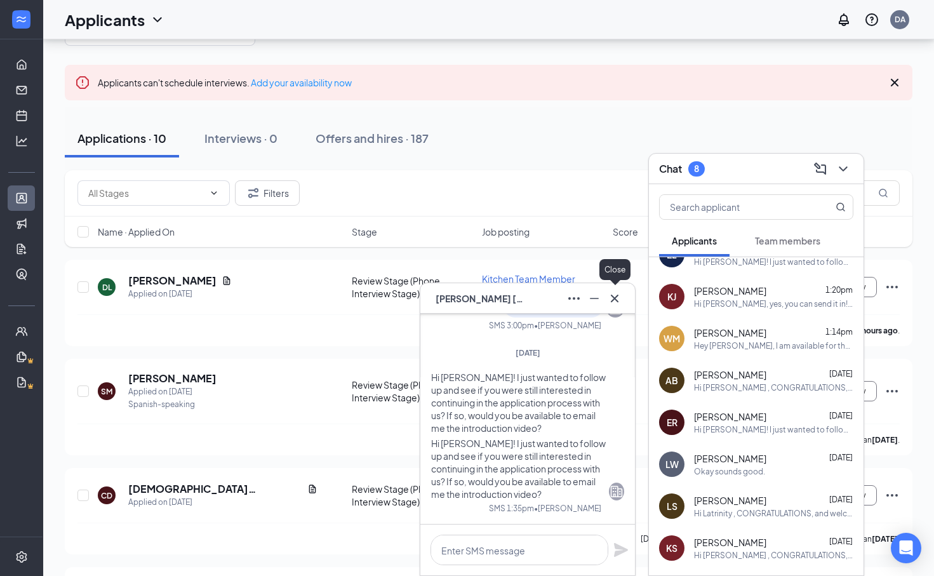
click at [611, 288] on button at bounding box center [614, 298] width 20 height 20
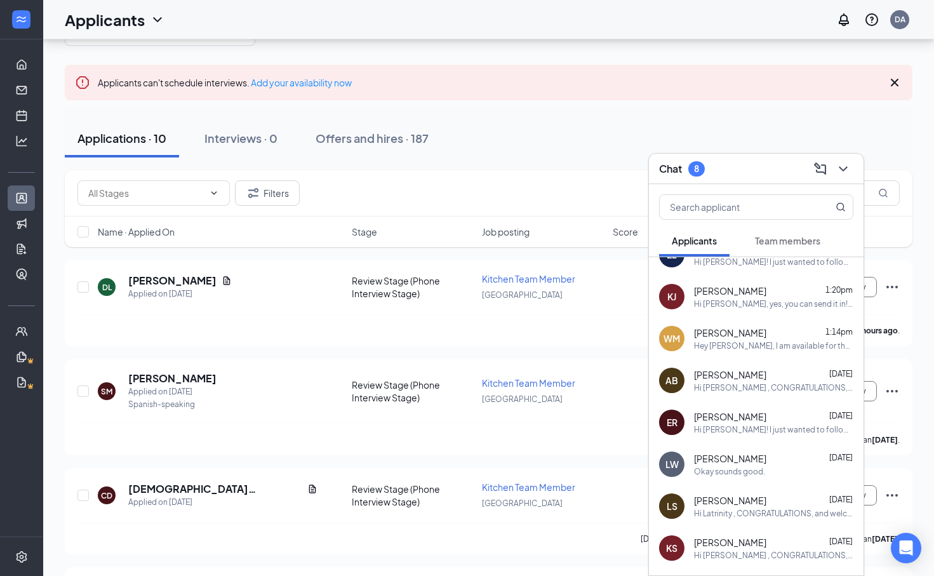
click at [844, 166] on icon "ChevronDown" at bounding box center [842, 168] width 15 height 15
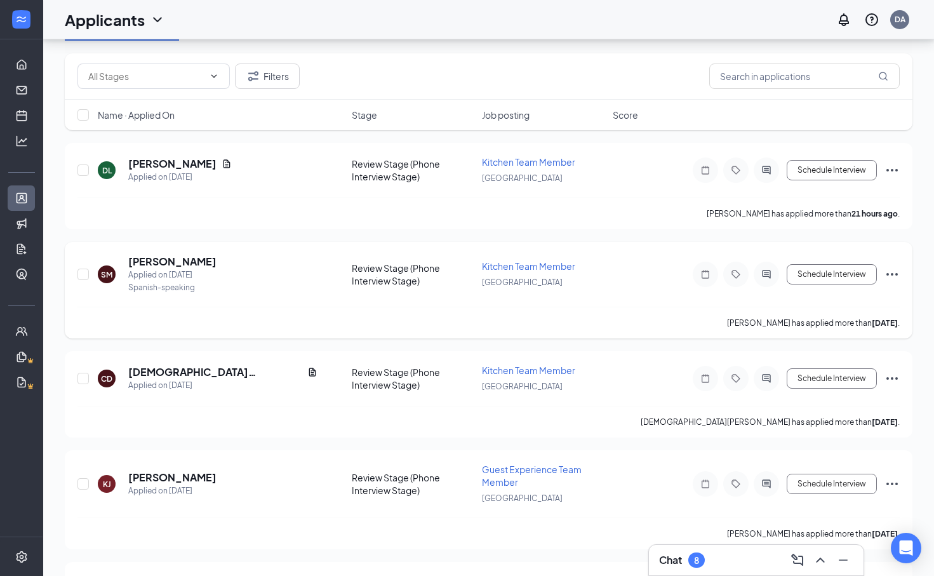
scroll to position [302, 0]
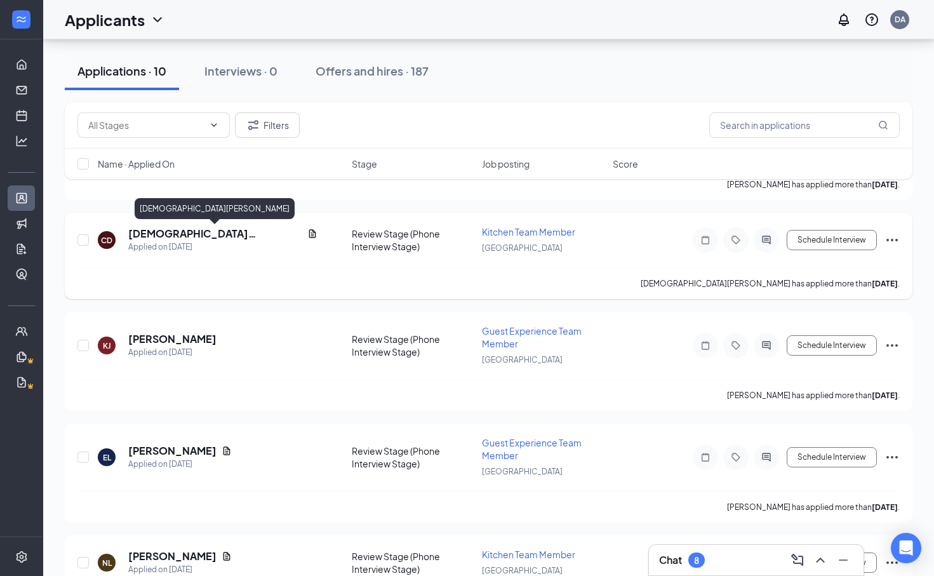
click at [183, 230] on h5 "[DEMOGRAPHIC_DATA][PERSON_NAME]" at bounding box center [215, 234] width 174 height 14
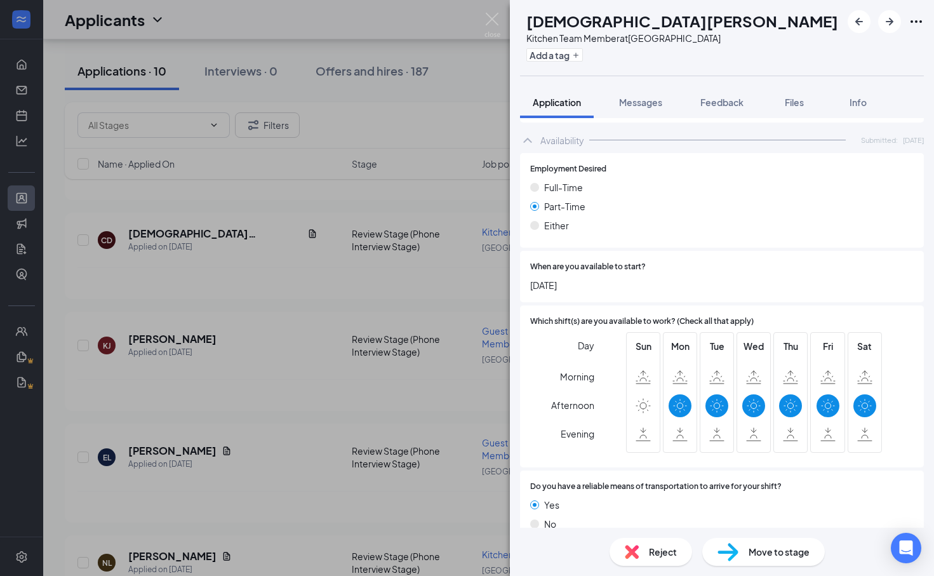
scroll to position [830, 0]
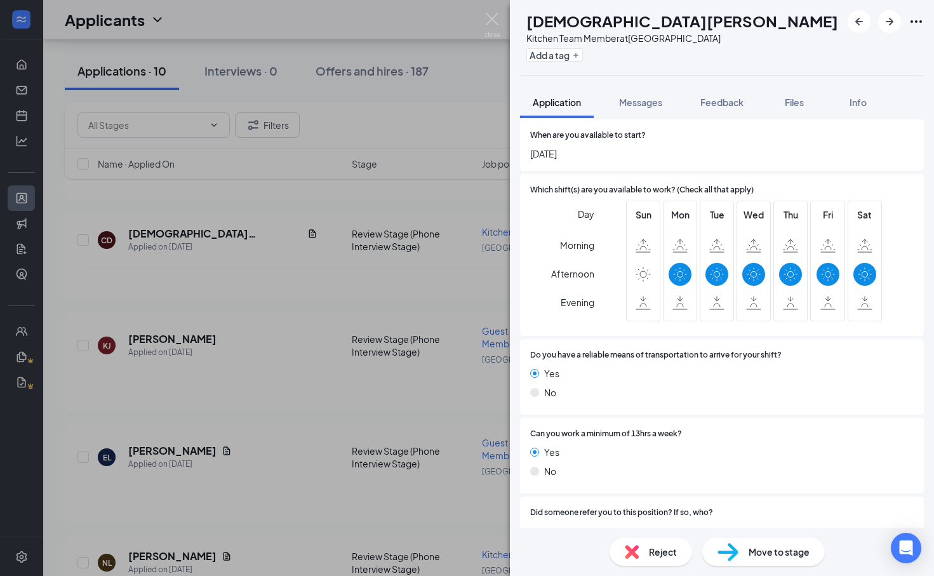
click at [495, 6] on div "CD [PERSON_NAME] Kitchen Team Member at [GEOGRAPHIC_DATA] Add a tag Application…" at bounding box center [467, 288] width 934 height 576
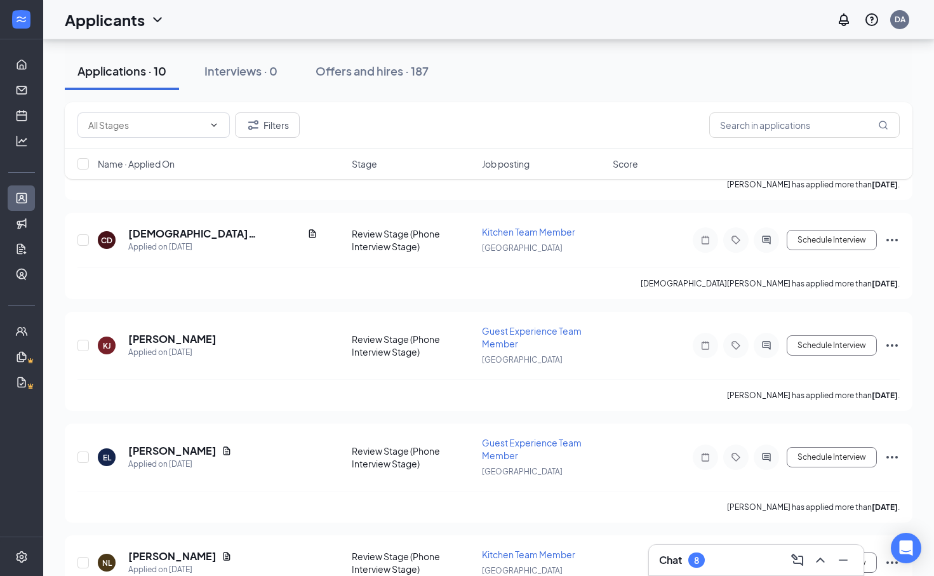
click at [494, 14] on div "Applicants DA" at bounding box center [488, 19] width 890 height 39
click at [757, 241] on div at bounding box center [765, 239] width 25 height 25
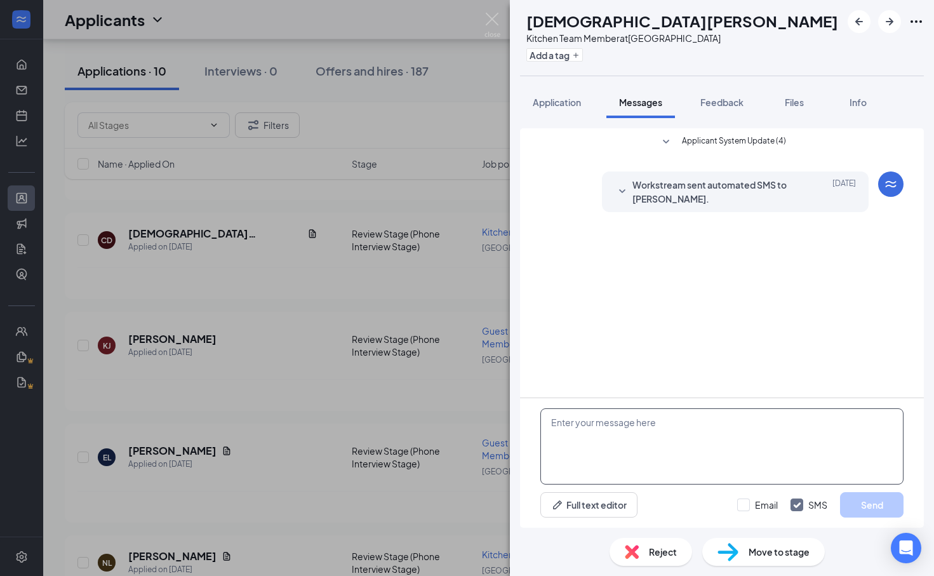
click at [659, 443] on textarea at bounding box center [721, 446] width 363 height 76
paste textarea "Hi [ insert name]! I hope you’re doing well. My name is [insert name] and I wor…"
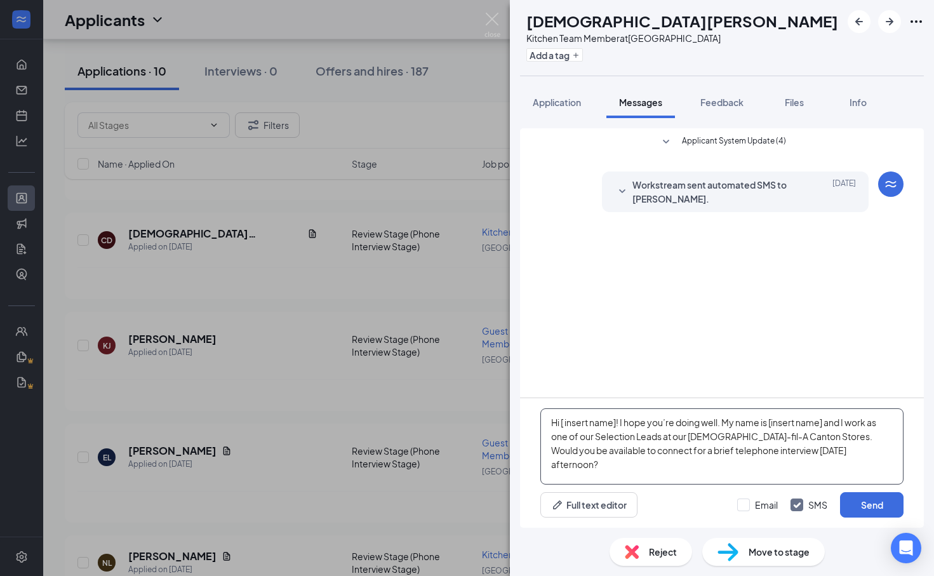
click at [619, 421] on textarea "Hi [ insert name]! I hope you’re doing well. My name is [insert name] and I wor…" at bounding box center [721, 446] width 363 height 76
drag, startPoint x: 805, startPoint y: 425, endPoint x: 751, endPoint y: 426, distance: 54.0
click at [751, 426] on textarea "Hi [PERSON_NAME]! I hope you’re doing well. My name is [insert name] and I work…" at bounding box center [721, 446] width 363 height 76
click at [856, 452] on textarea "Hi [PERSON_NAME]! I hope you’re doing well. My name is [PERSON_NAME] and I work…" at bounding box center [721, 446] width 363 height 76
drag, startPoint x: 856, startPoint y: 452, endPoint x: 815, endPoint y: 453, distance: 40.6
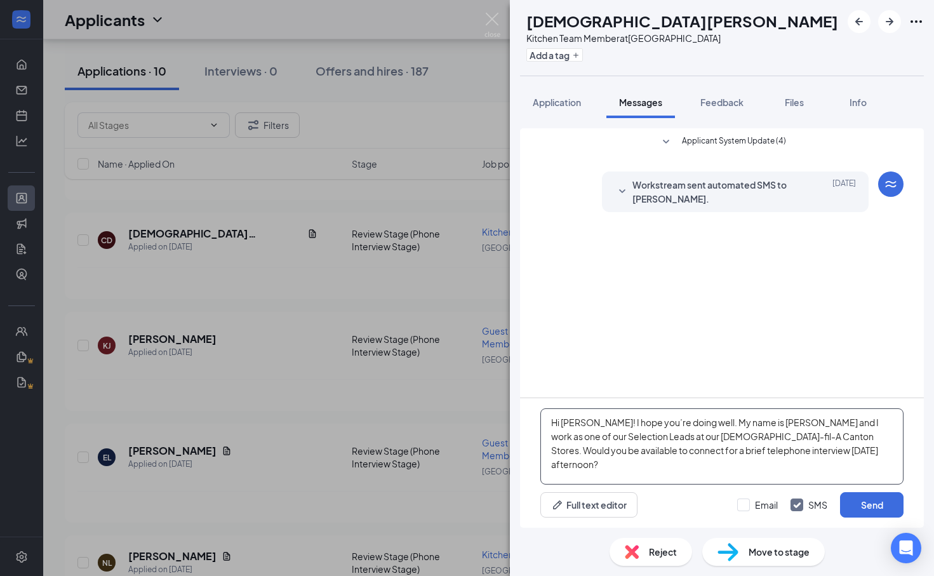
click at [815, 453] on textarea "Hi [PERSON_NAME]! I hope you’re doing well. My name is [PERSON_NAME] and I work…" at bounding box center [721, 446] width 363 height 76
click at [623, 466] on textarea "Hi [PERSON_NAME]! I hope you’re doing well. My name is [PERSON_NAME], and I wor…" at bounding box center [721, 446] width 363 height 76
click at [627, 468] on textarea "Hi [PERSON_NAME]! I hope you’re doing well. My name is [PERSON_NAME], and I wor…" at bounding box center [721, 446] width 363 height 76
click at [624, 466] on textarea "Hi [PERSON_NAME]! I hope you’re doing well. My name is [PERSON_NAME], and I wor…" at bounding box center [721, 446] width 363 height 76
click at [677, 464] on textarea "Hi [PERSON_NAME]! I hope you’re doing well. My name is [PERSON_NAME], and I wor…" at bounding box center [721, 446] width 363 height 76
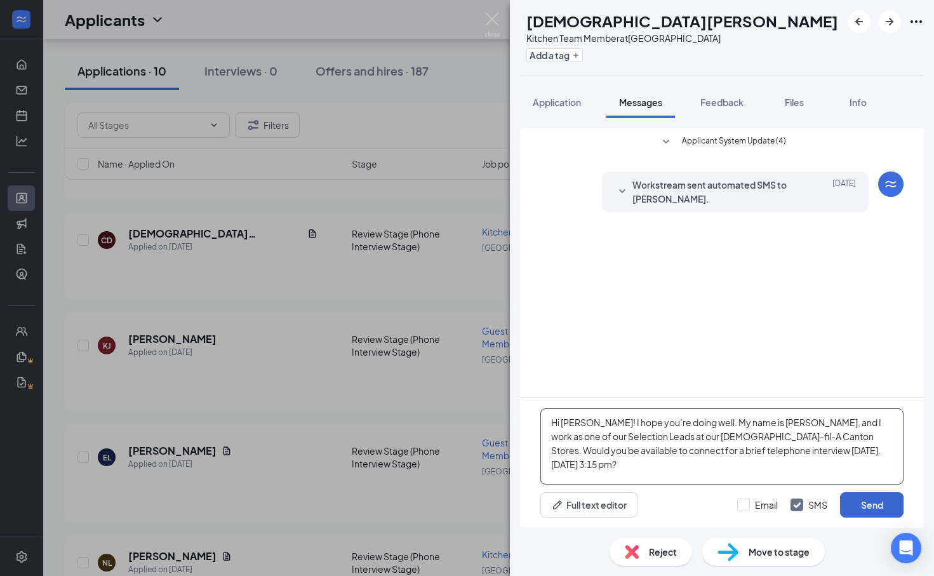
type textarea "Hi [PERSON_NAME]! I hope you’re doing well. My name is [PERSON_NAME], and I wor…"
click at [863, 496] on button "Send" at bounding box center [871, 504] width 63 height 25
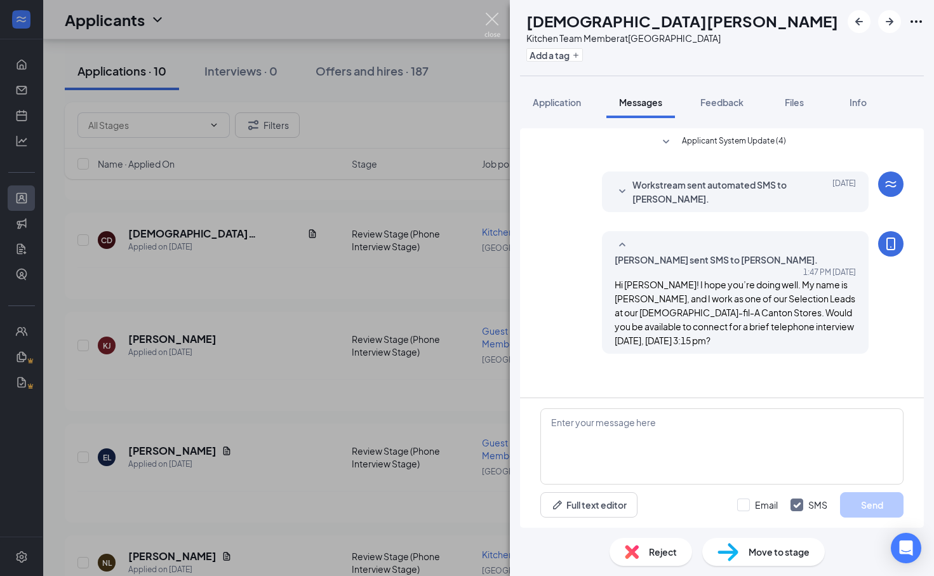
click at [494, 15] on img at bounding box center [492, 25] width 16 height 25
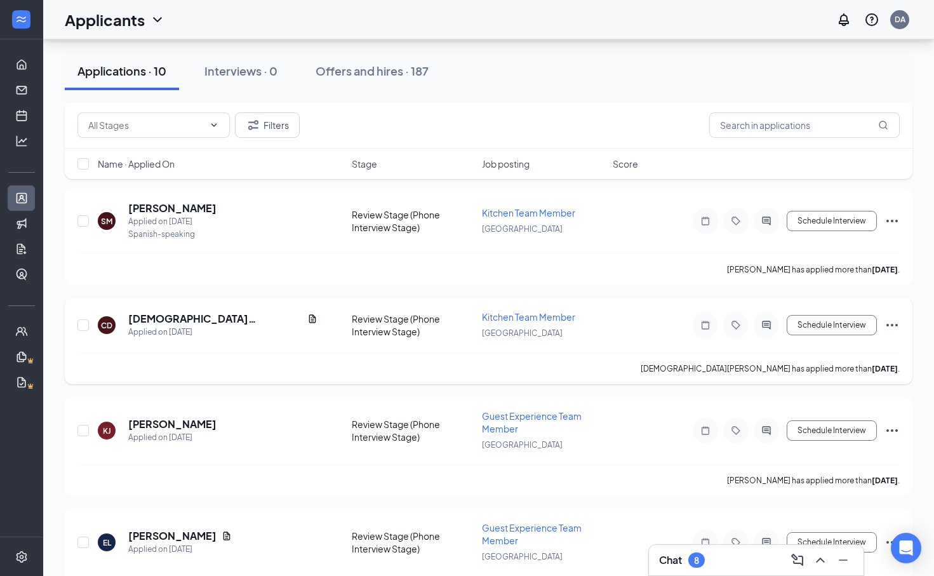
scroll to position [219, 0]
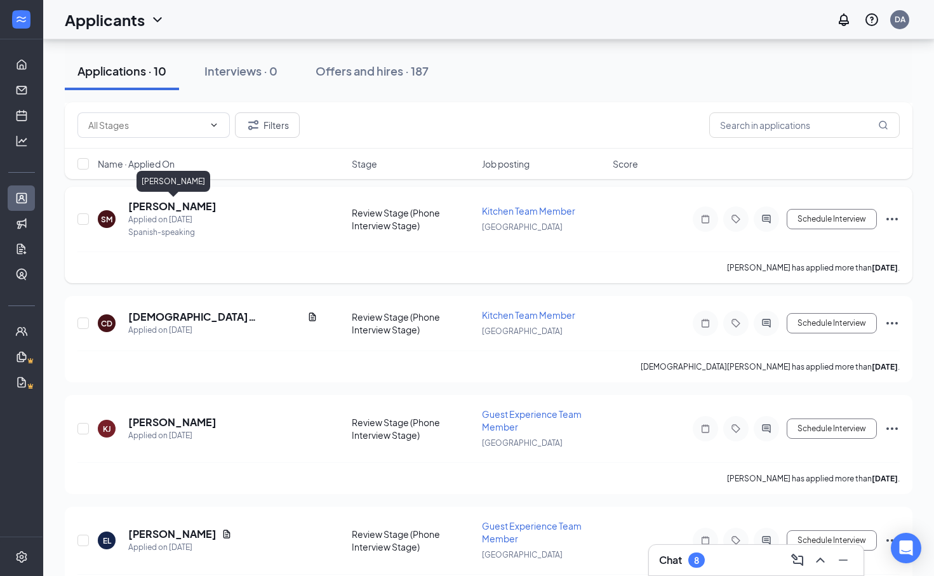
click at [215, 211] on h5 "[PERSON_NAME]" at bounding box center [172, 206] width 88 height 14
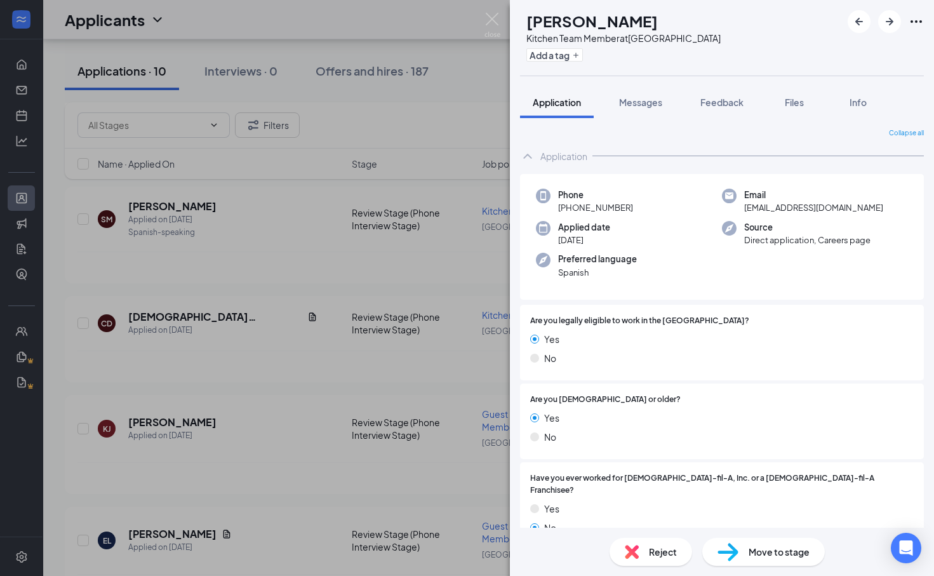
click at [505, 1] on div "[PERSON_NAME] Kitchen Team Member at [GEOGRAPHIC_DATA] Add a tag Application Me…" at bounding box center [467, 288] width 934 height 576
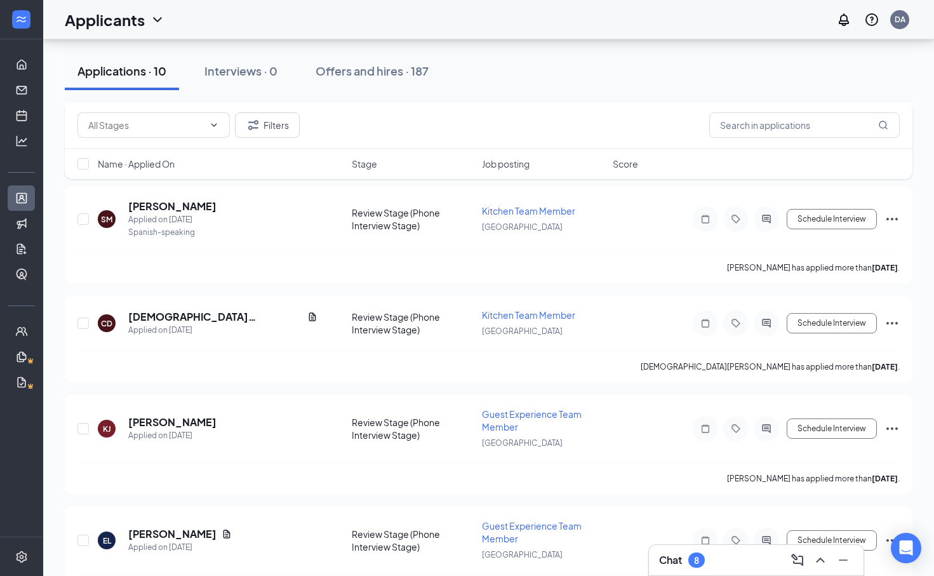
click at [489, 29] on div "Applicants DA" at bounding box center [488, 19] width 890 height 39
click at [700, 549] on div "Chat 8" at bounding box center [756, 560] width 215 height 30
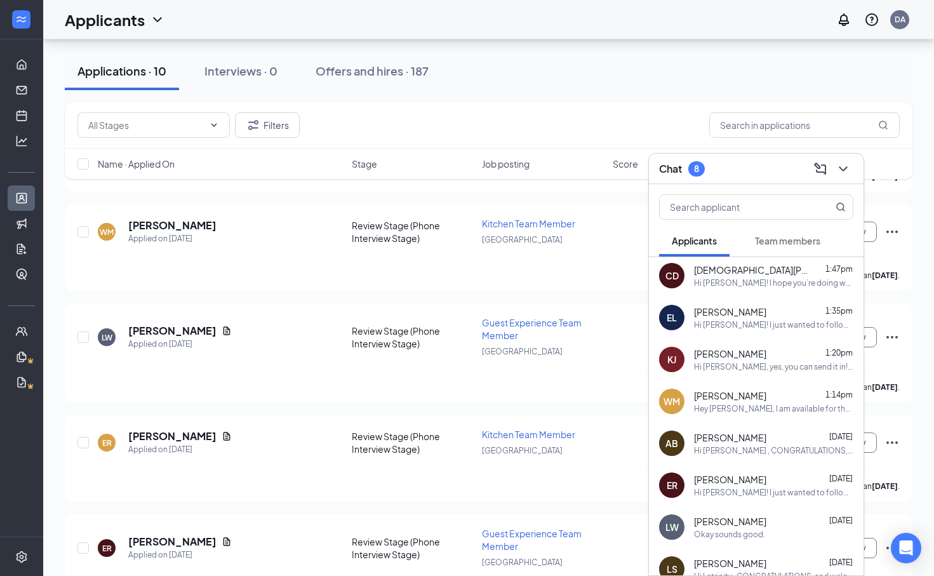
scroll to position [784, 0]
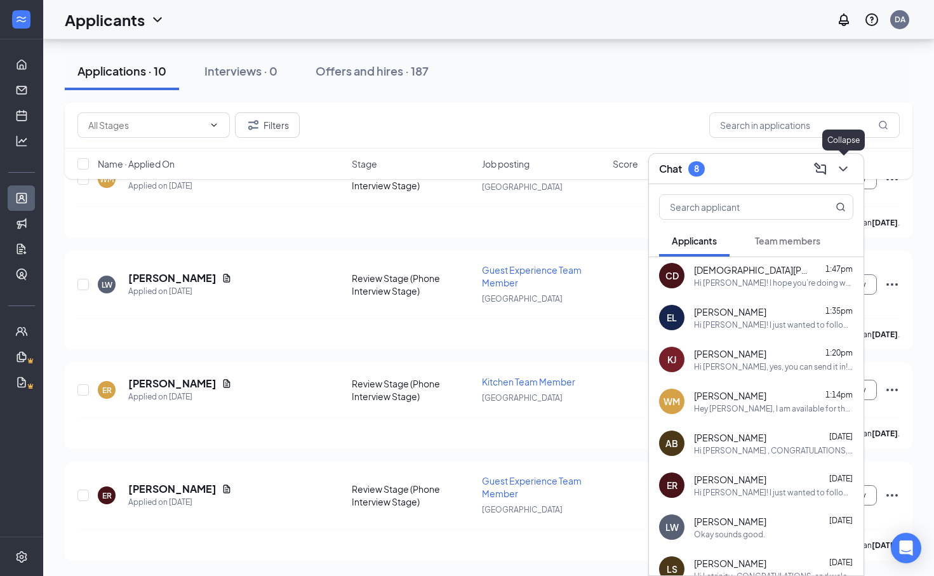
click at [845, 169] on icon "ChevronDown" at bounding box center [842, 168] width 15 height 15
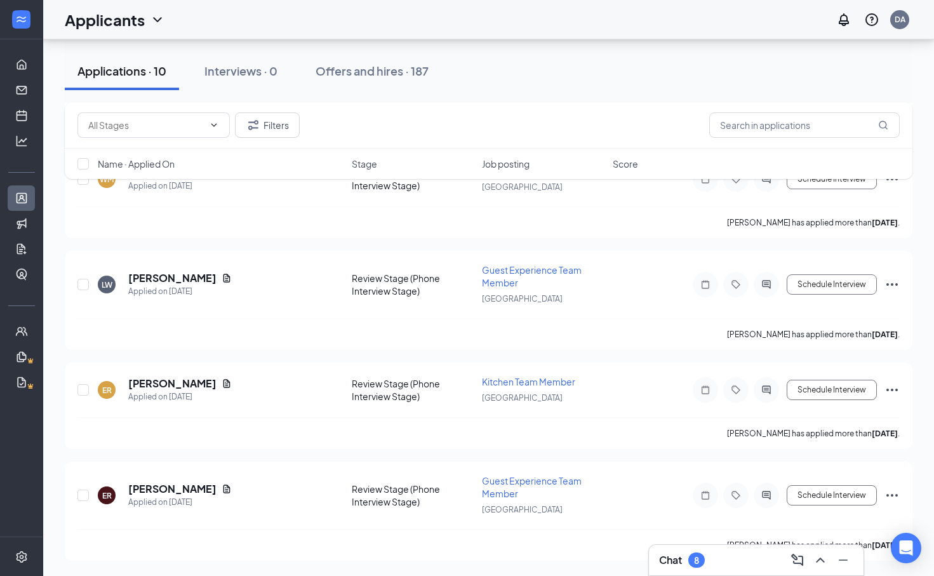
scroll to position [0, 0]
click at [81, 498] on input "checkbox" at bounding box center [82, 494] width 11 height 11
checkbox input "true"
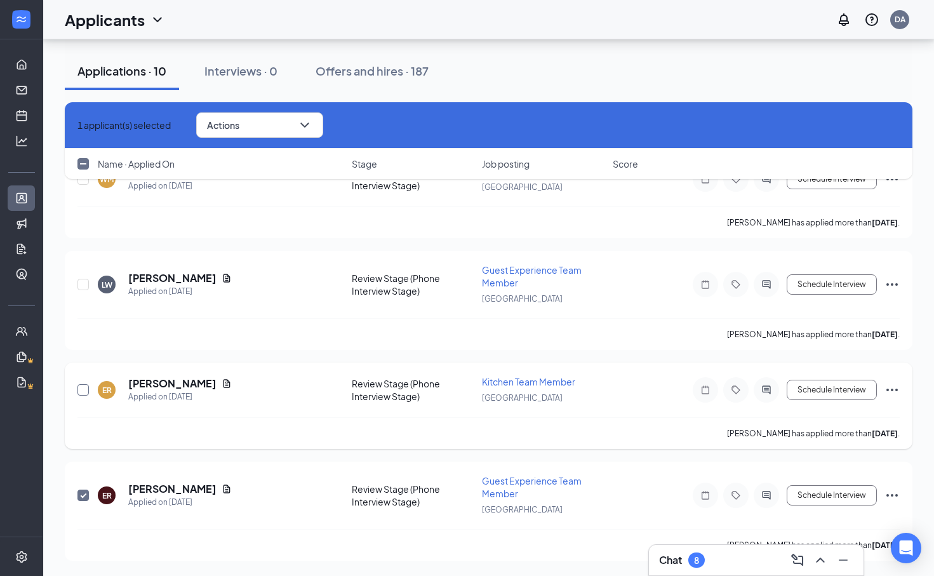
click at [82, 392] on input "checkbox" at bounding box center [82, 389] width 11 height 11
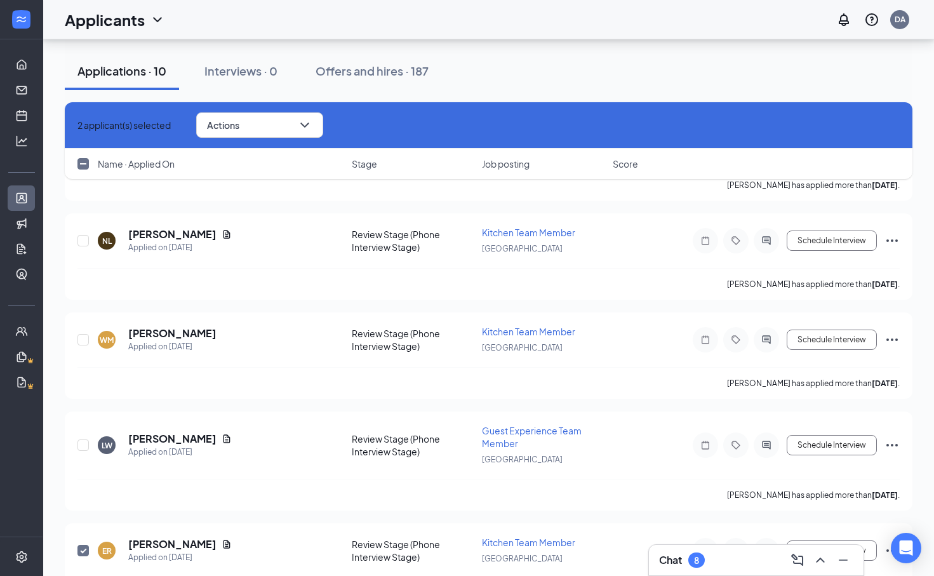
scroll to position [670, 0]
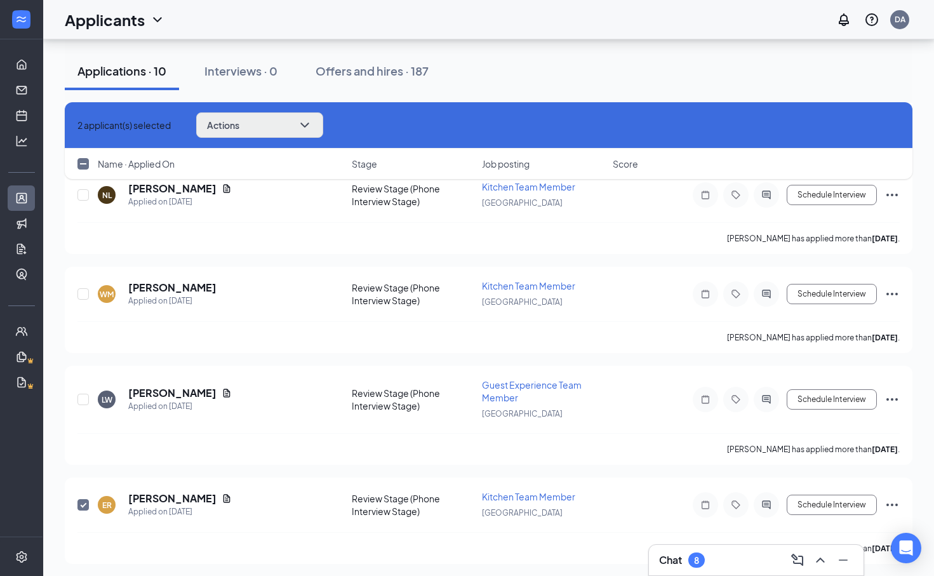
click at [293, 126] on button "Actions" at bounding box center [259, 124] width 127 height 25
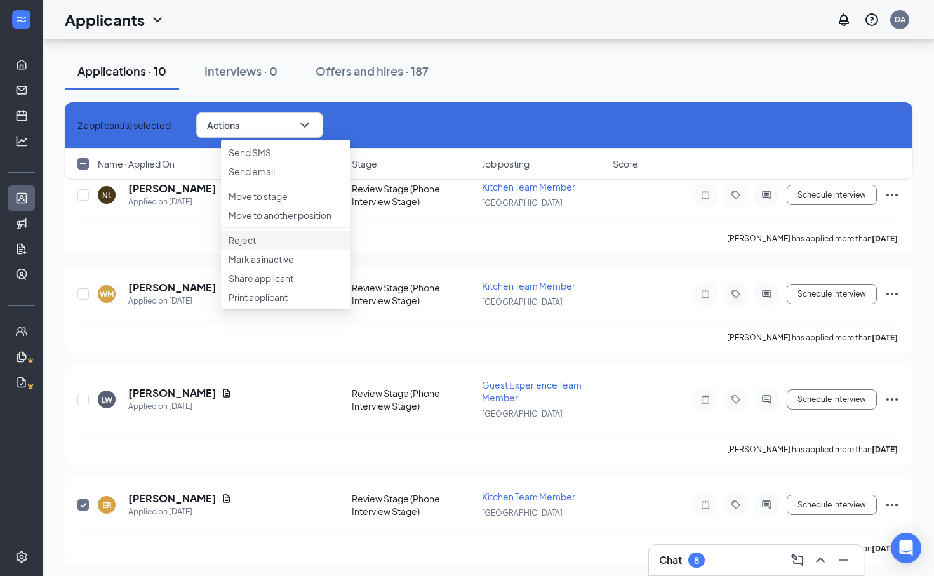
click at [279, 246] on p "Reject" at bounding box center [285, 240] width 114 height 13
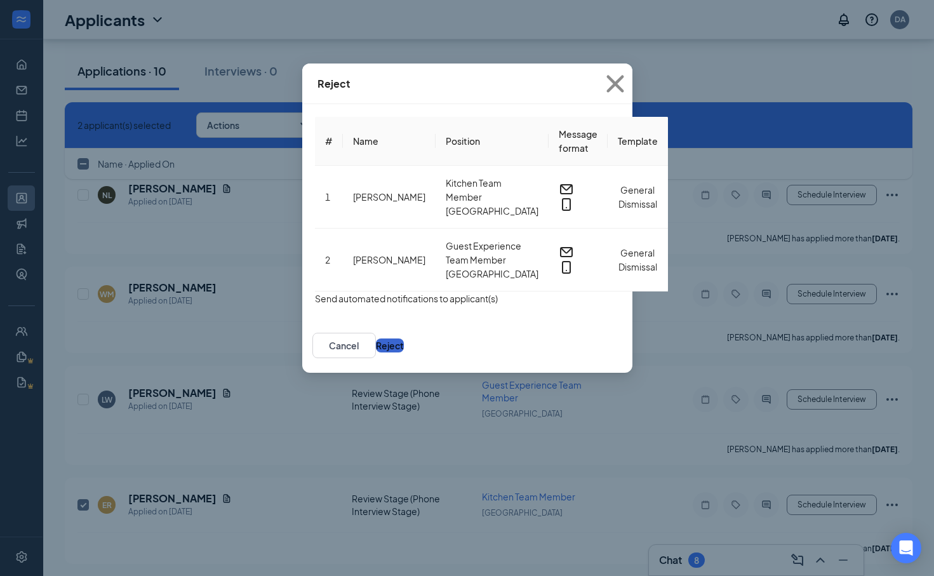
click at [404, 338] on button "Reject" at bounding box center [390, 345] width 28 height 14
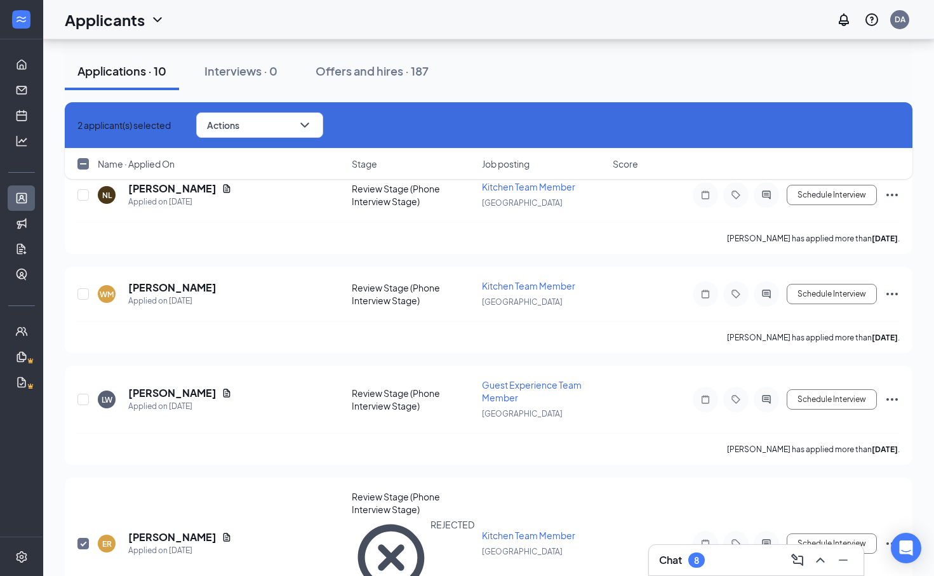
click at [77, 125] on icon "Cross" at bounding box center [77, 125] width 0 height 0
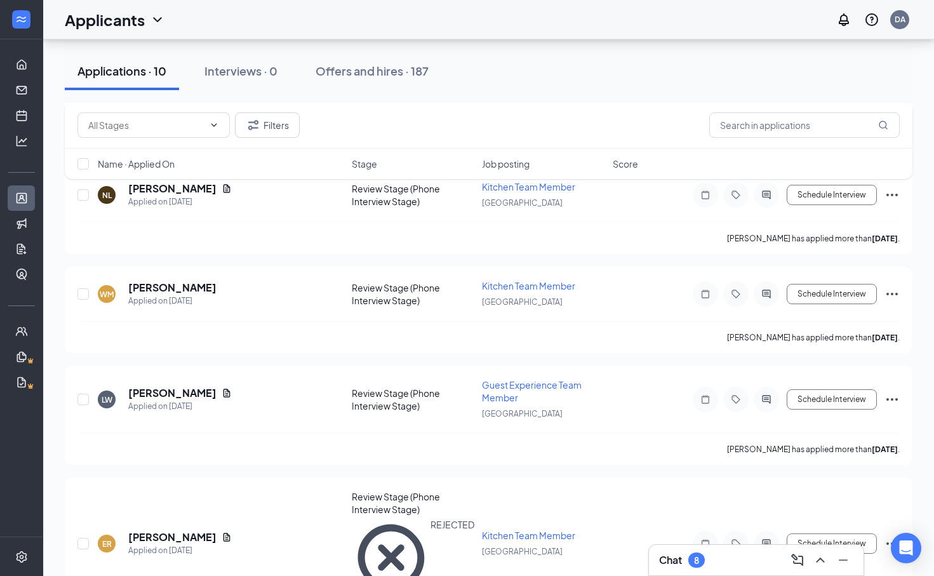
checkbox input "false"
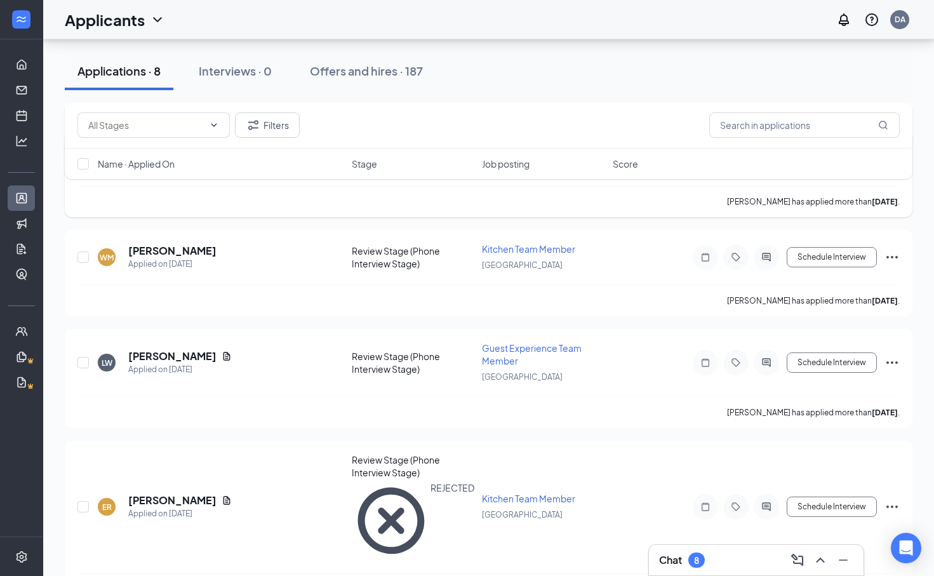
scroll to position [796, 0]
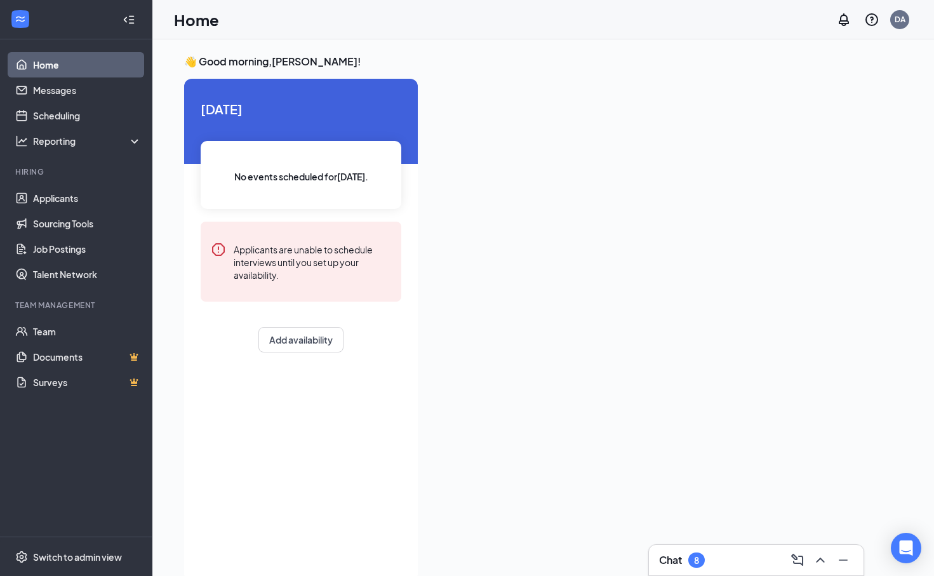
click at [691, 551] on div "Chat 8" at bounding box center [756, 560] width 194 height 20
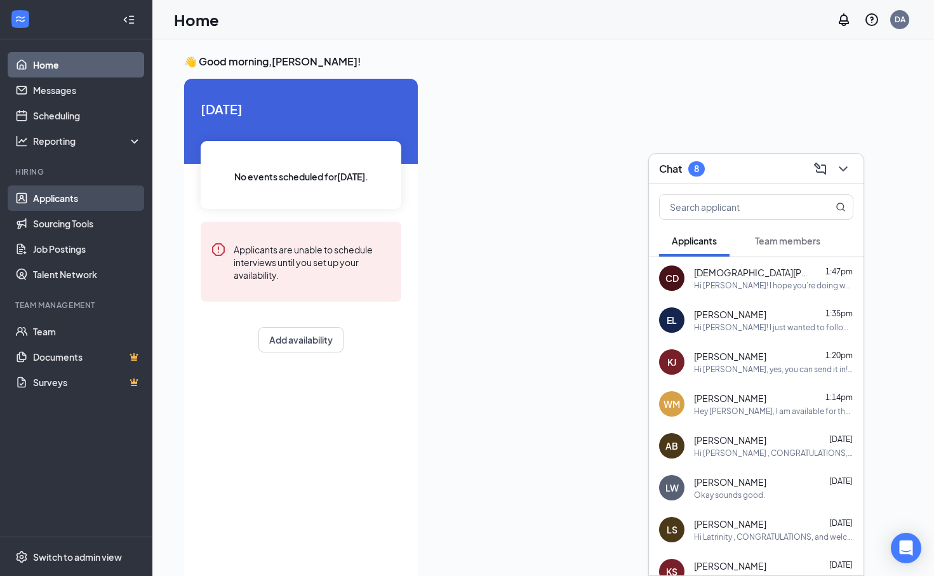
click at [60, 190] on link "Applicants" at bounding box center [87, 197] width 109 height 25
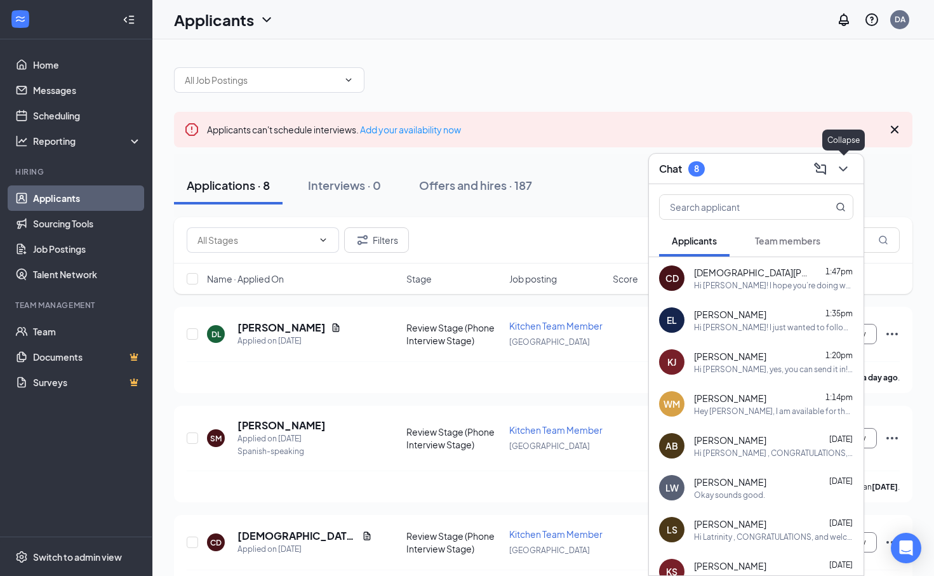
click at [842, 165] on icon "ChevronDown" at bounding box center [842, 168] width 15 height 15
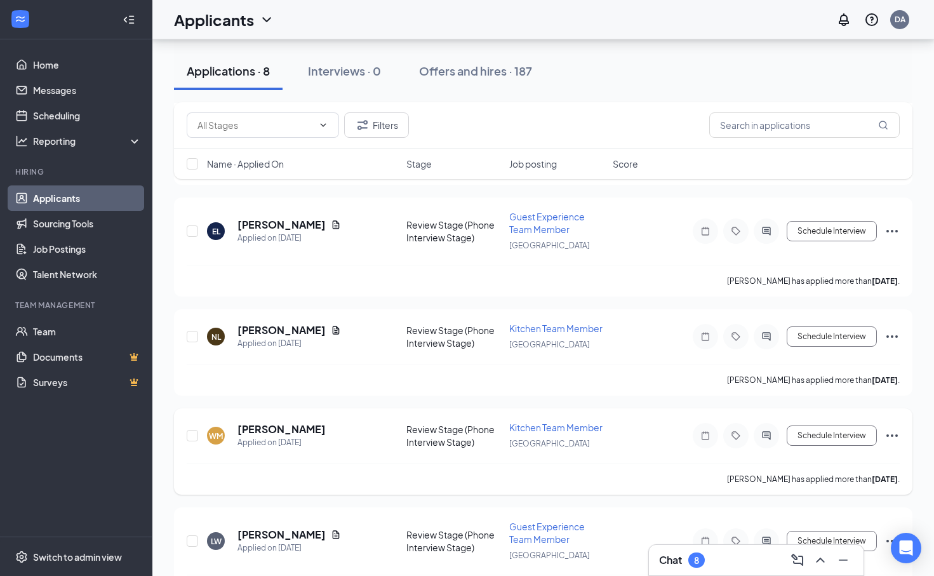
scroll to position [485, 0]
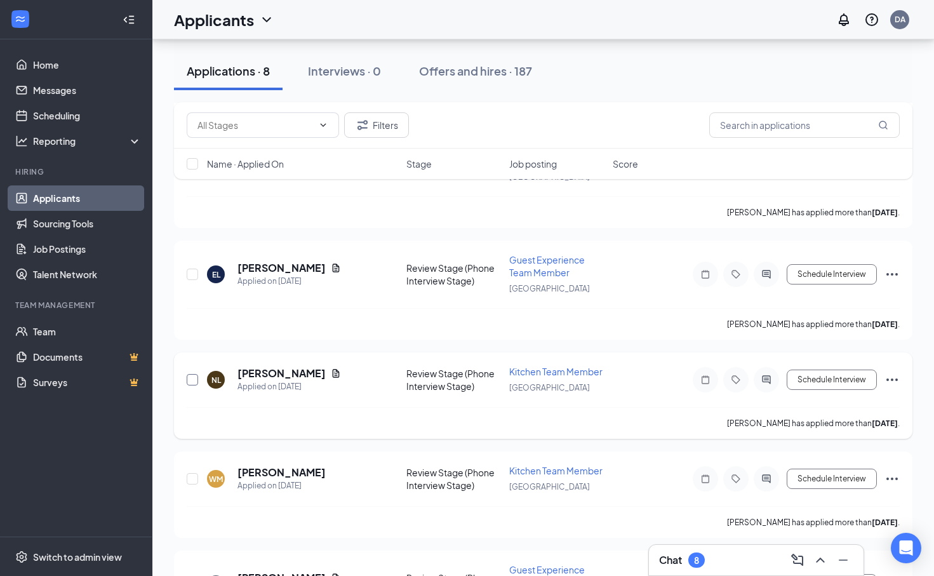
click at [195, 378] on input "checkbox" at bounding box center [192, 379] width 11 height 11
checkbox input "true"
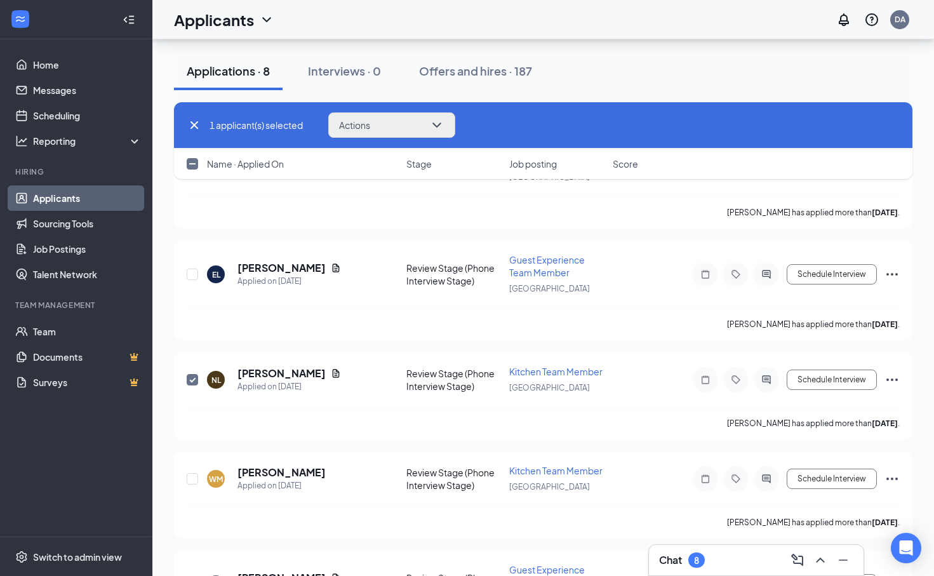
click at [403, 117] on button "Actions" at bounding box center [391, 124] width 127 height 25
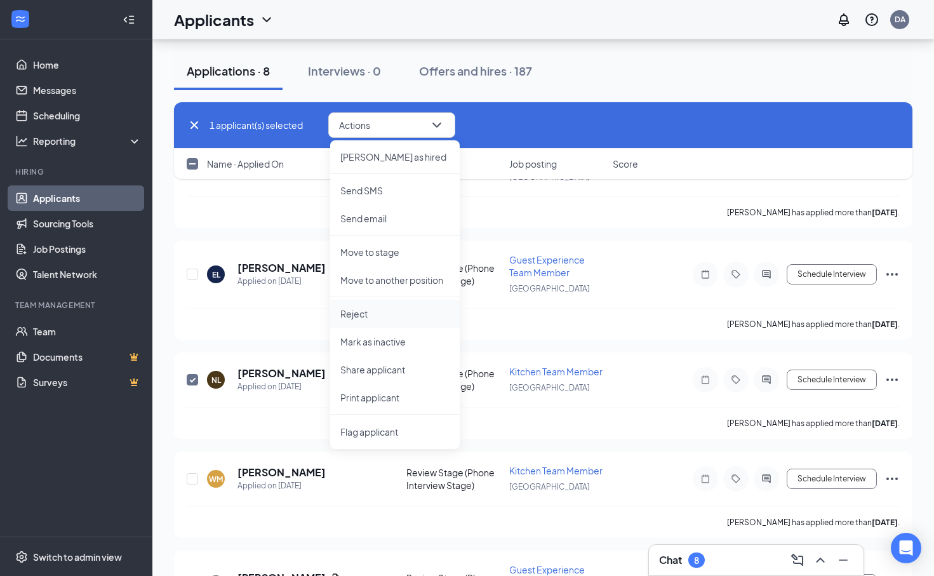
click at [380, 305] on li "Reject" at bounding box center [394, 314] width 129 height 28
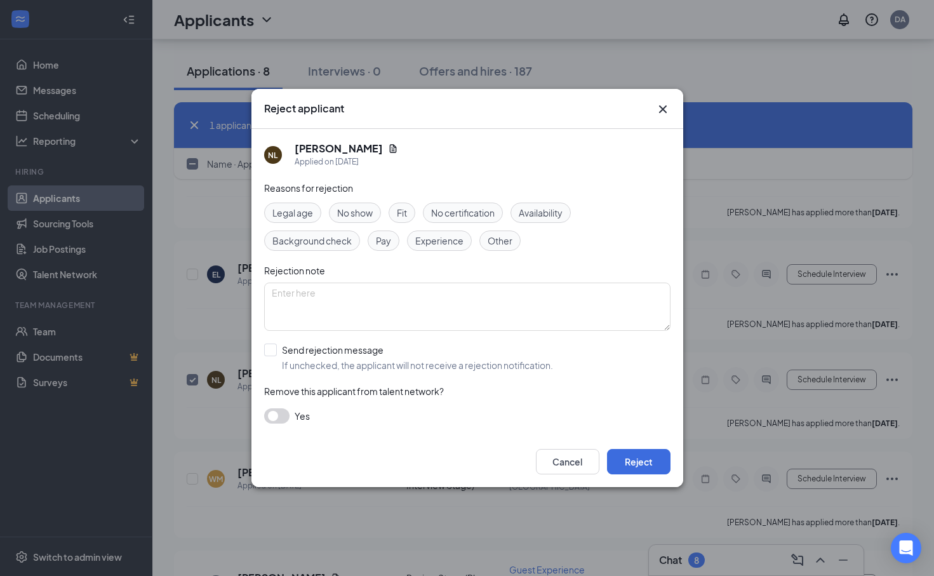
click at [397, 207] on div "Fit" at bounding box center [401, 212] width 27 height 20
click at [270, 350] on input "Send rejection message If unchecked, the applicant will not receive a rejection…" at bounding box center [408, 357] width 289 height 28
checkbox input "true"
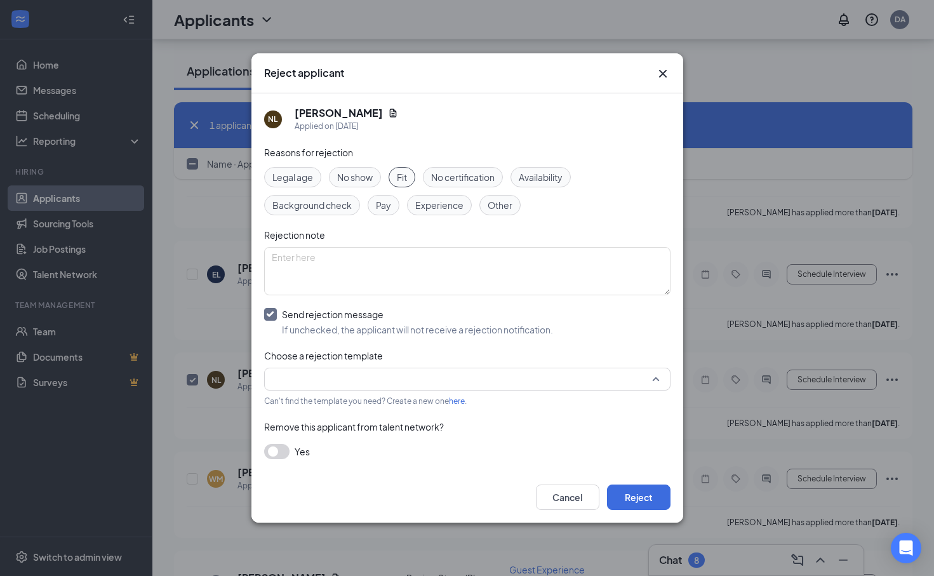
click at [589, 378] on input "search" at bounding box center [463, 379] width 382 height 22
click at [543, 415] on span "General Dismissal" at bounding box center [467, 413] width 386 height 14
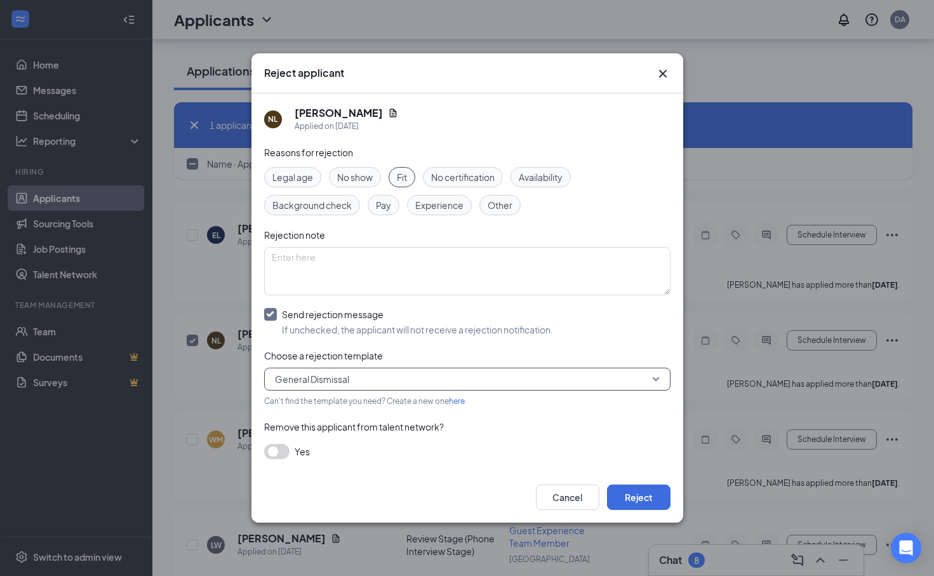
scroll to position [526, 0]
click at [624, 487] on button "Reject" at bounding box center [638, 496] width 63 height 25
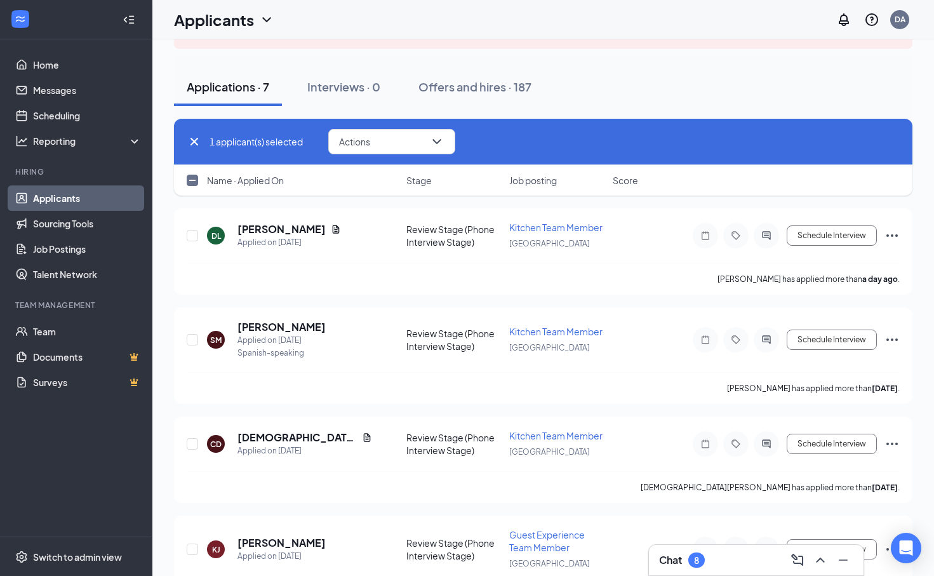
scroll to position [0, 0]
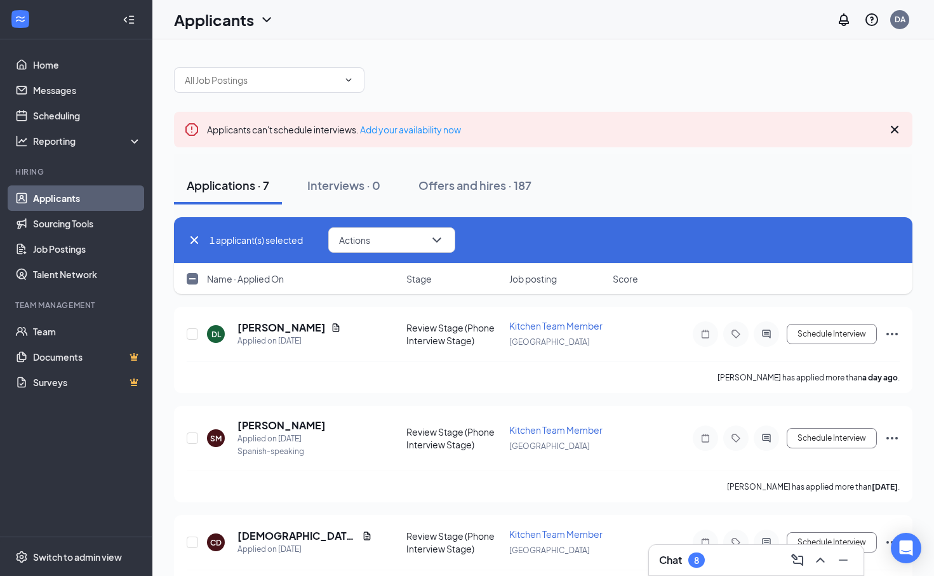
click at [197, 239] on icon "Cross" at bounding box center [194, 239] width 15 height 15
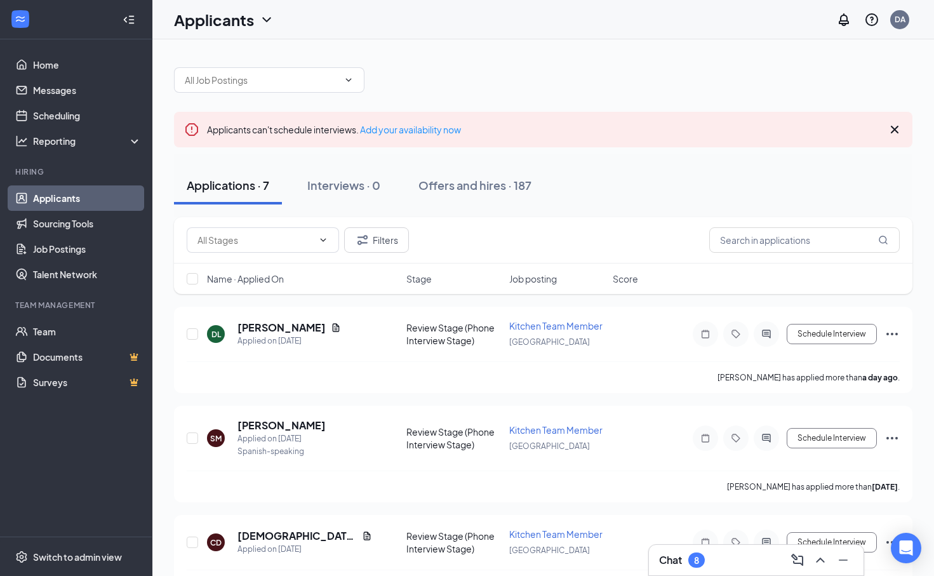
checkbox input "false"
